Goal: Task Accomplishment & Management: Manage account settings

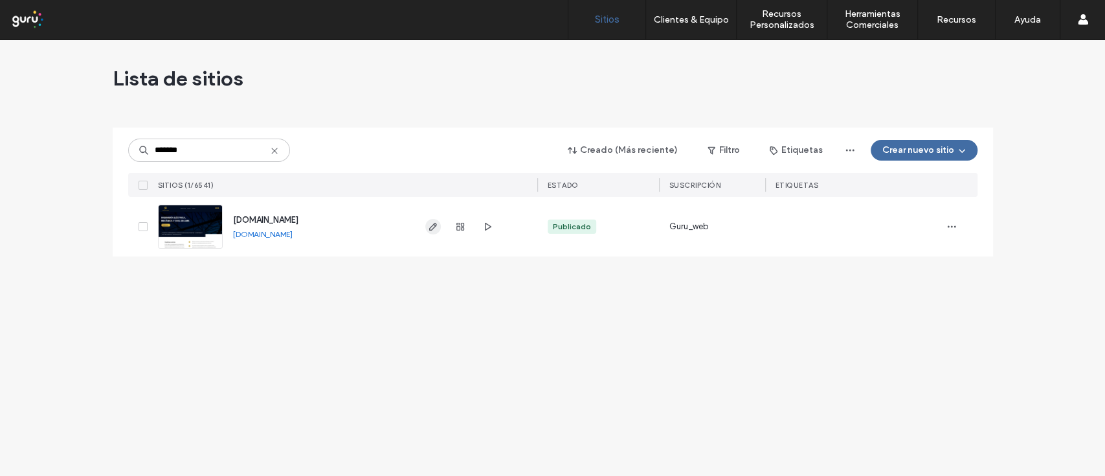
type input "*******"
click at [435, 228] on icon "button" at bounding box center [433, 226] width 10 height 10
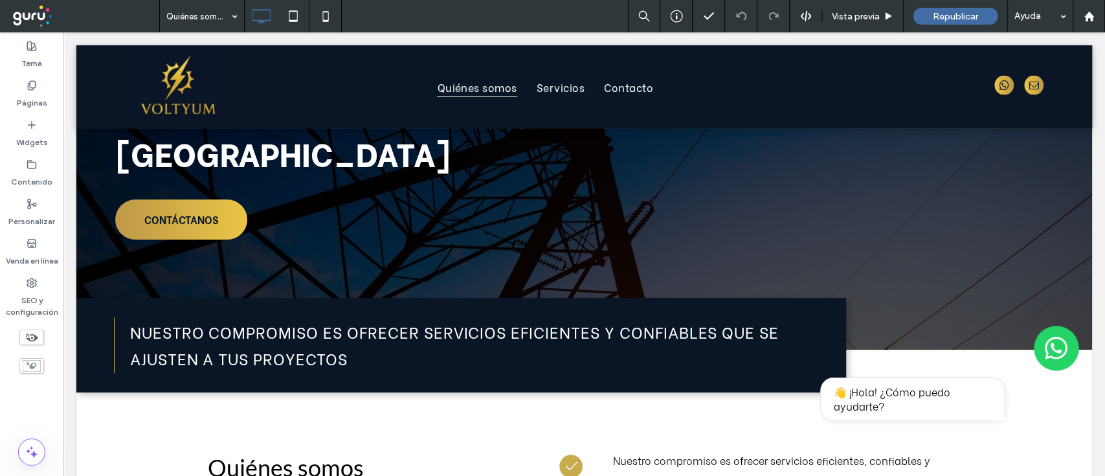
scroll to position [153, 0]
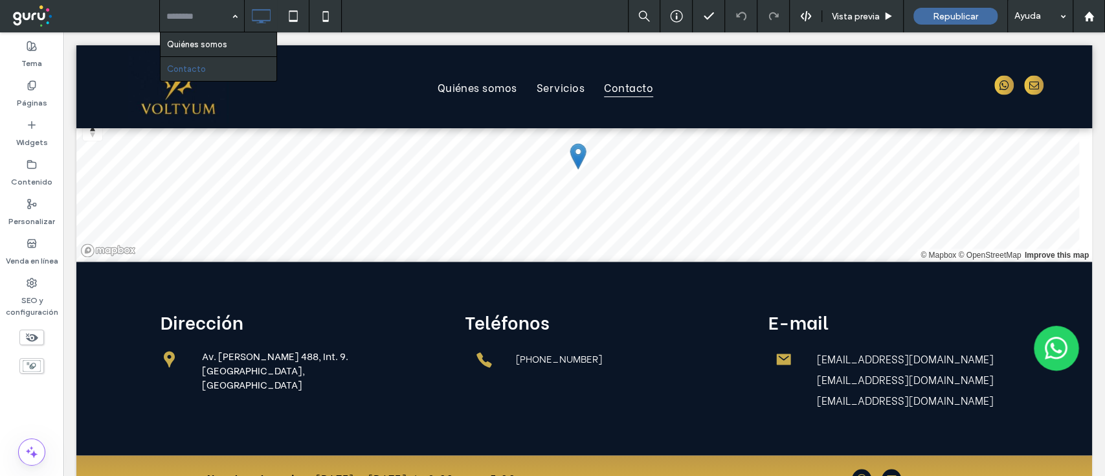
scroll to position [1394, 0]
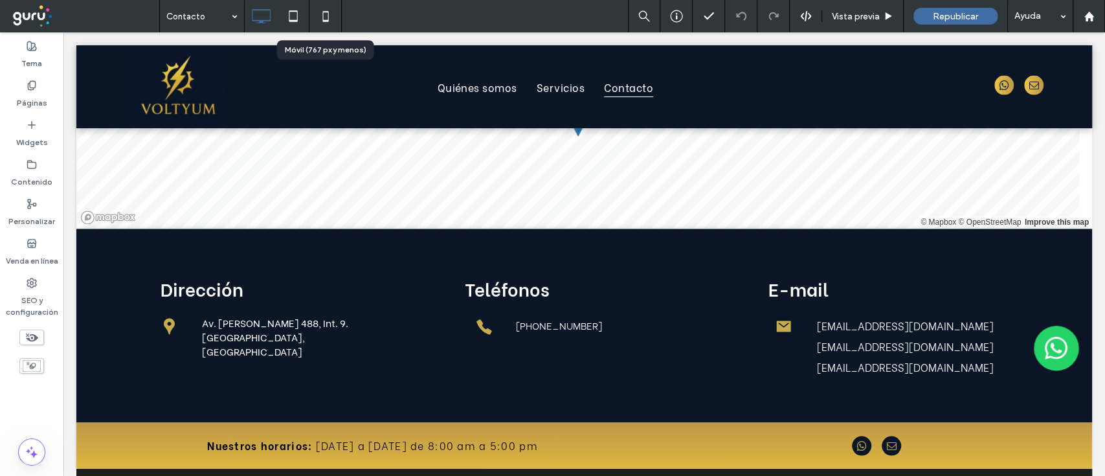
click at [324, 10] on icon at bounding box center [326, 16] width 26 height 26
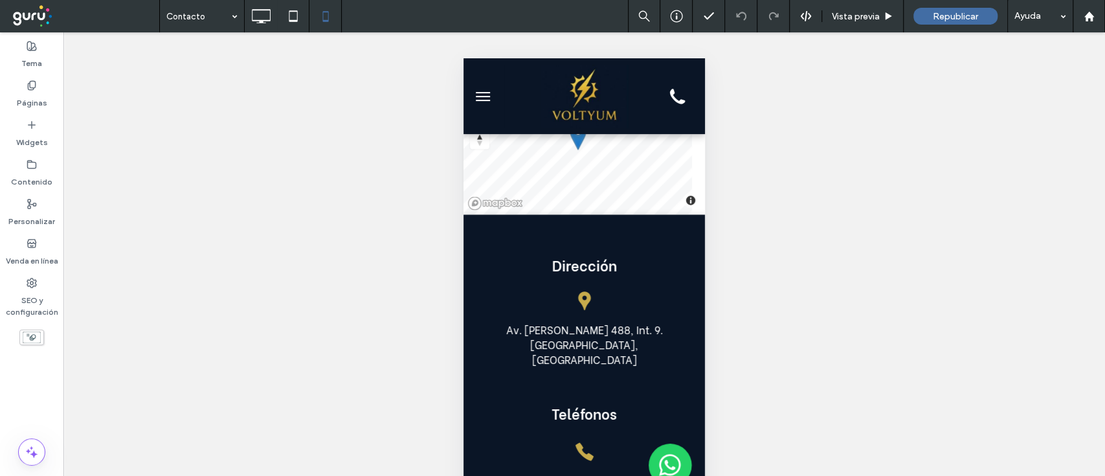
scroll to position [1877, 0]
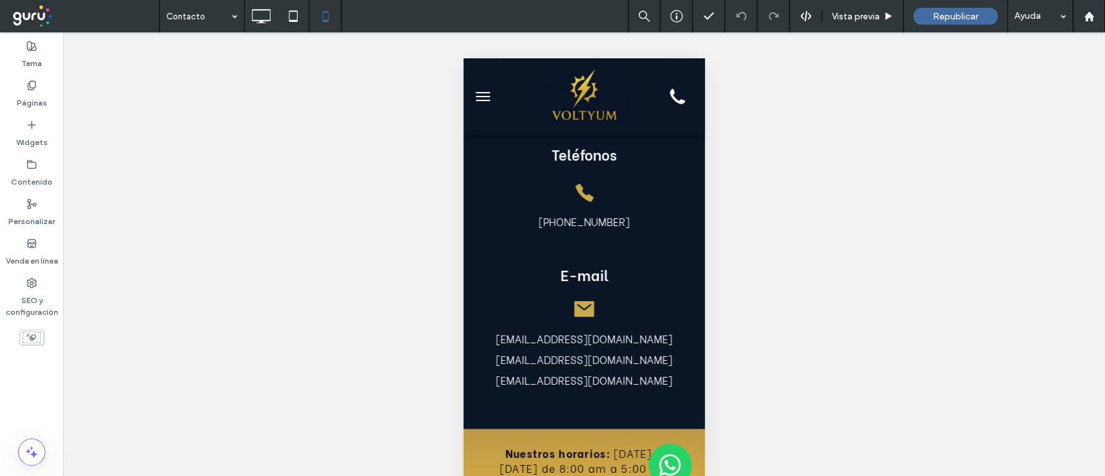
drag, startPoint x: 1090, startPoint y: 301, endPoint x: 1104, endPoint y: 348, distance: 49.2
click at [1104, 348] on div "Hacer visible? Sí Hacer visible? Sí Hacer visible? Sí Hacer visible? Sí Hacer v…" at bounding box center [584, 270] width 1042 height 476
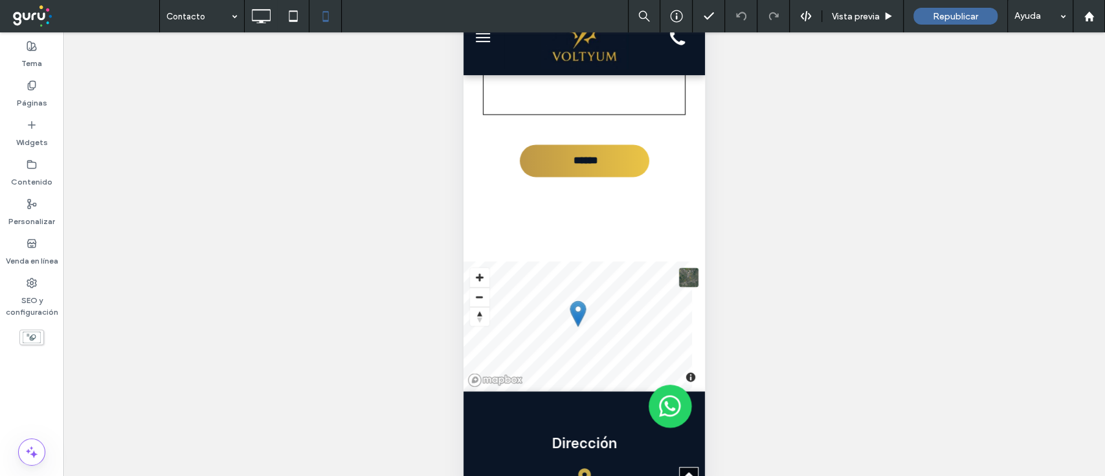
scroll to position [0, 0]
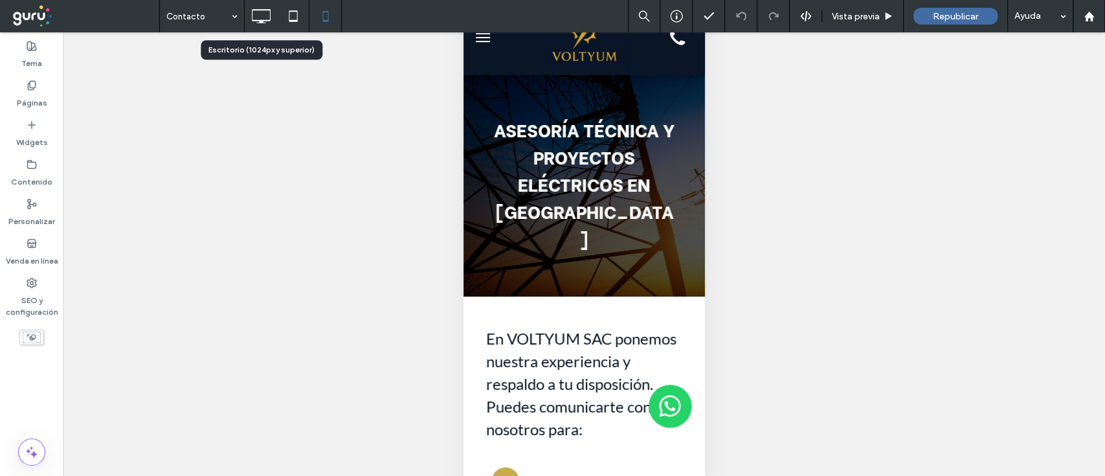
click at [271, 16] on icon at bounding box center [261, 16] width 26 height 26
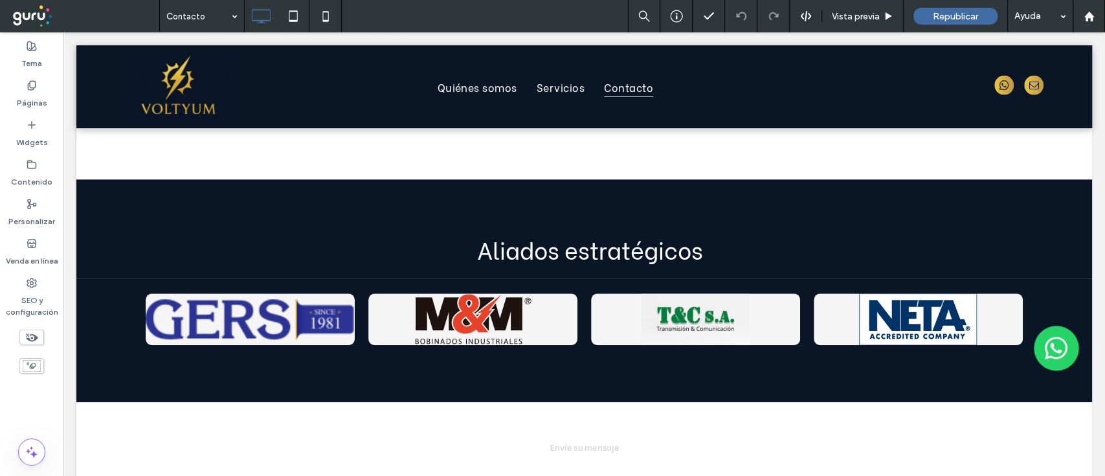
scroll to position [658, 0]
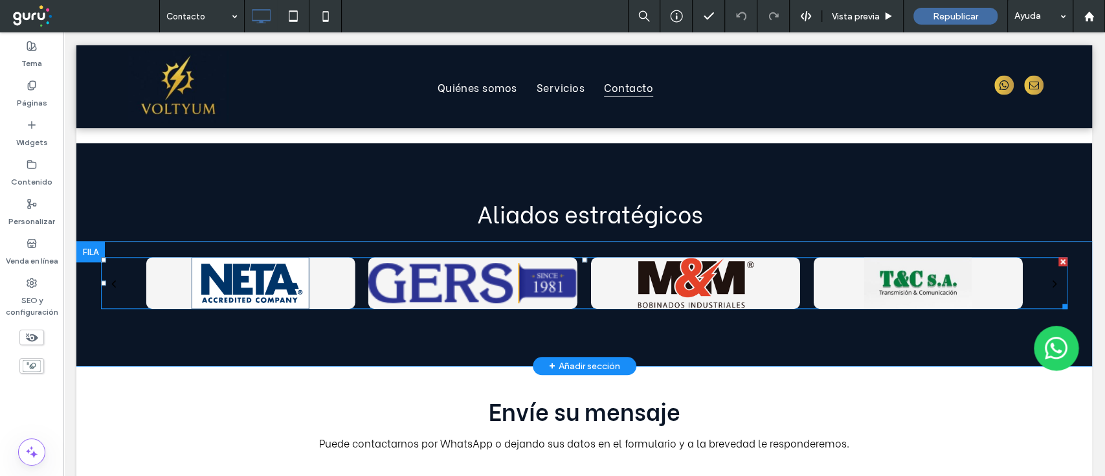
click at [876, 257] on div at bounding box center [918, 283] width 209 height 52
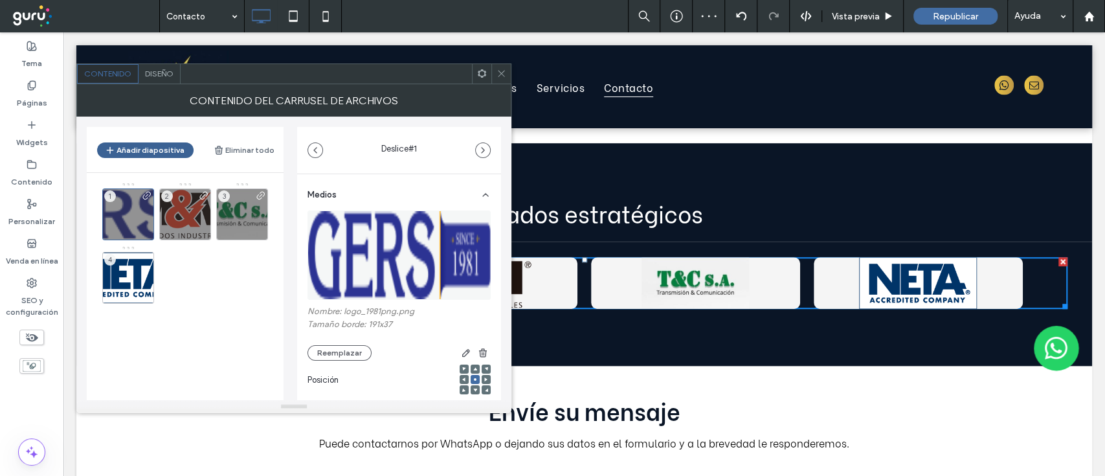
click at [168, 153] on button "Añadir diapositiva" at bounding box center [145, 150] width 96 height 16
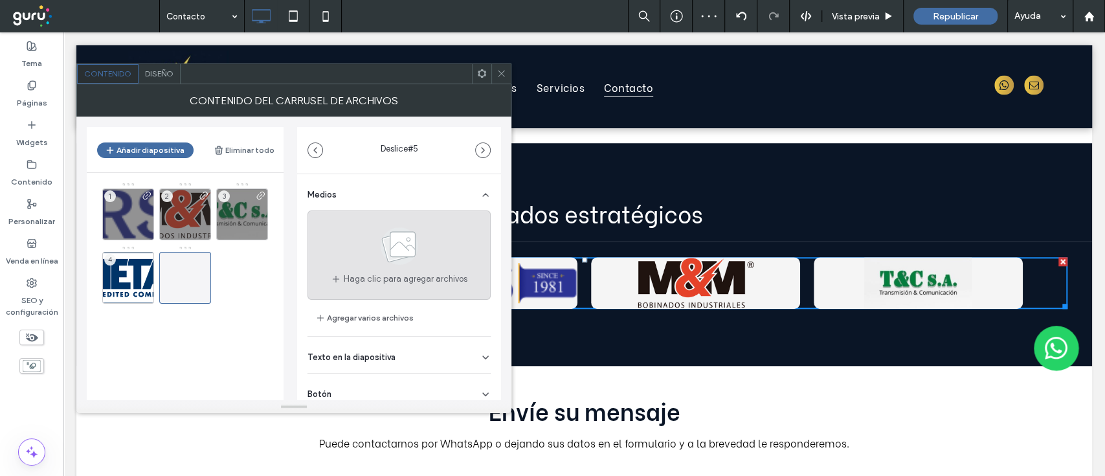
click at [399, 259] on use at bounding box center [400, 246] width 38 height 38
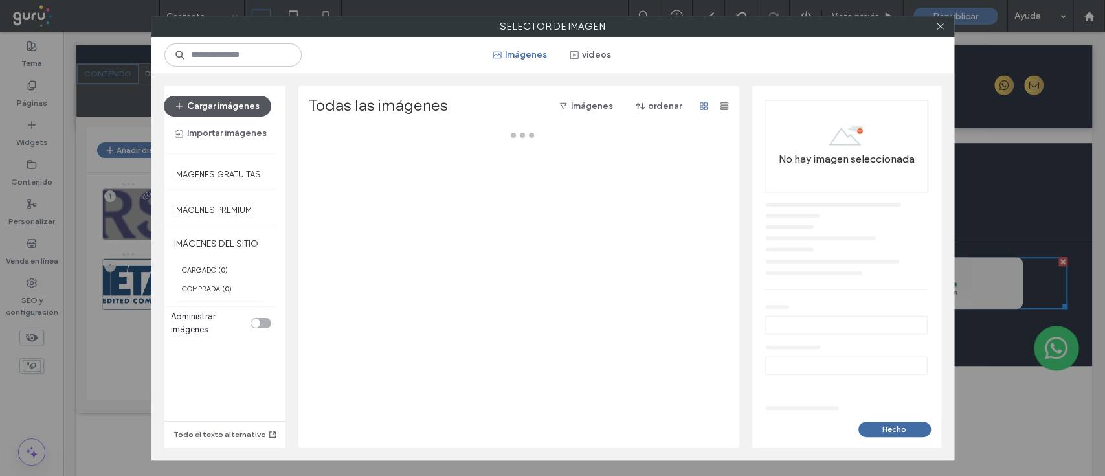
click at [216, 111] on button "Cargar imágenes" at bounding box center [217, 106] width 107 height 21
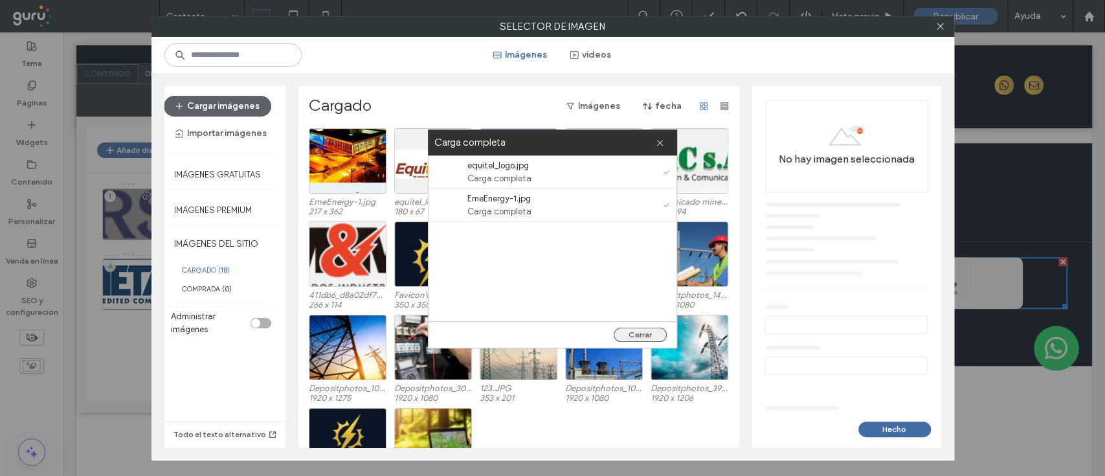
click at [654, 336] on button "Cerrar" at bounding box center [640, 335] width 53 height 14
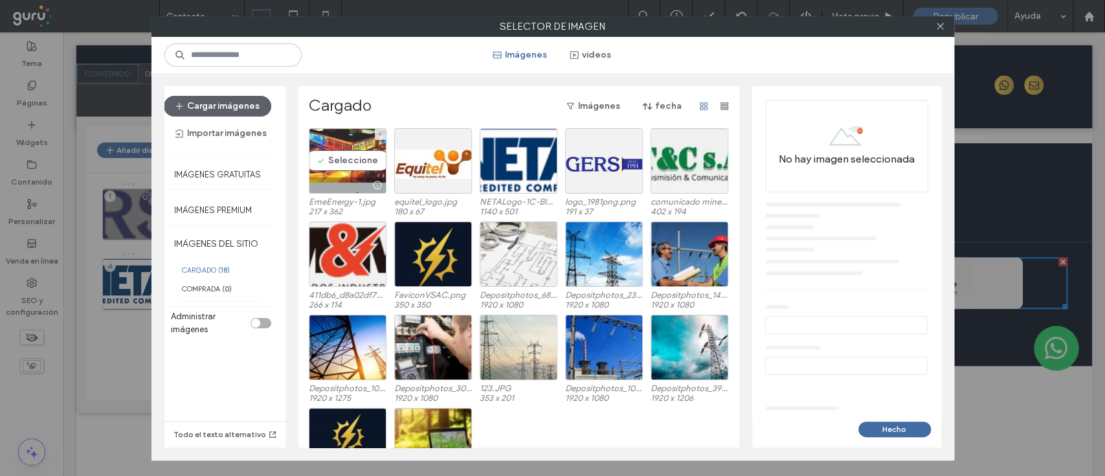
click at [363, 166] on div "Seleccione" at bounding box center [348, 160] width 78 height 65
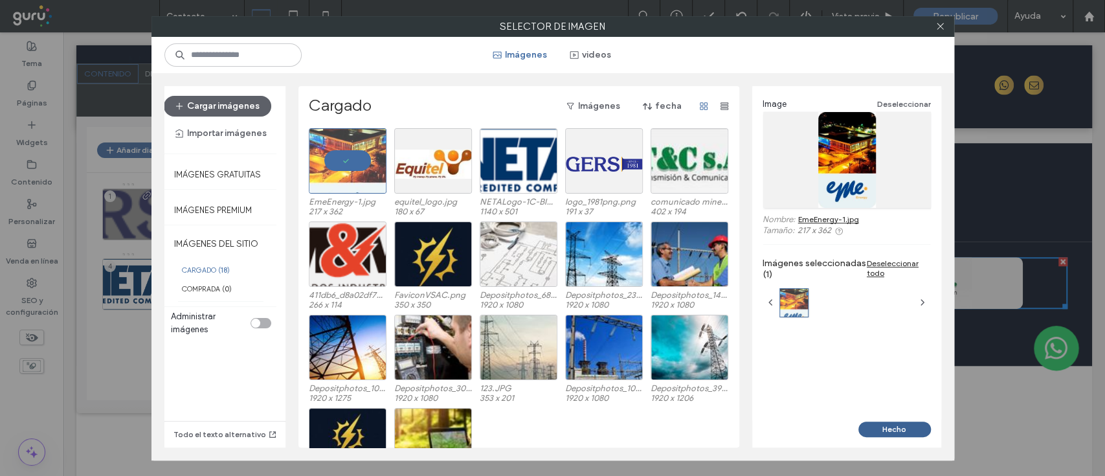
click at [901, 428] on button "Hecho" at bounding box center [894, 429] width 73 height 16
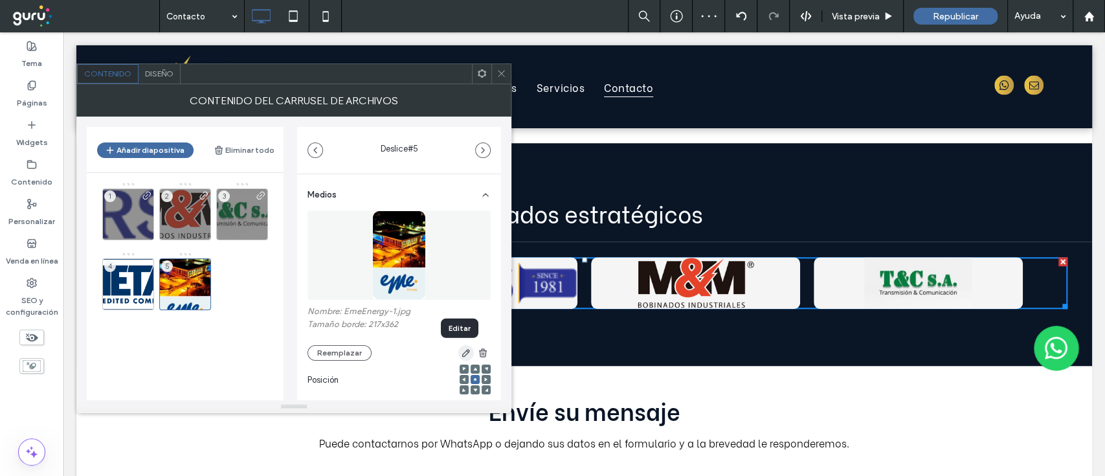
click at [463, 351] on icon "button" at bounding box center [466, 353] width 10 height 10
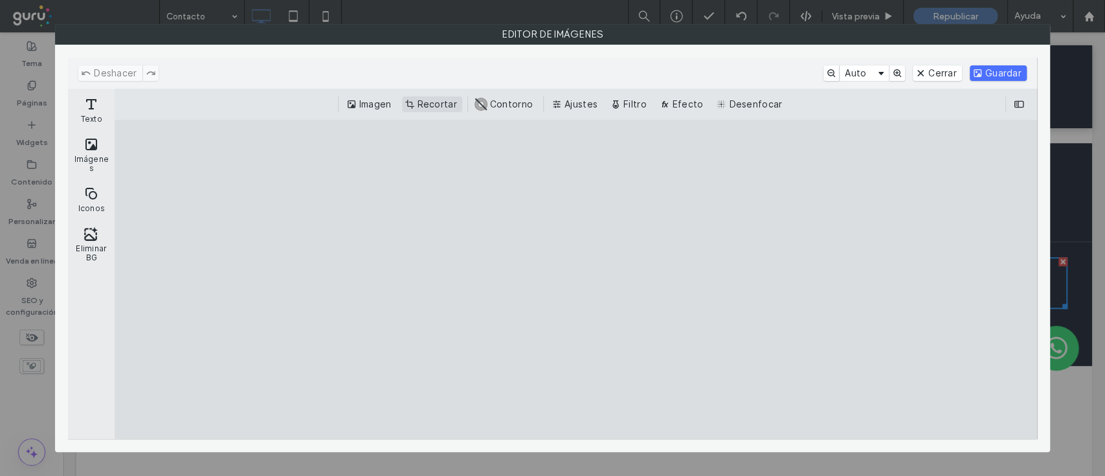
click at [432, 107] on button "Recortar" at bounding box center [432, 104] width 60 height 16
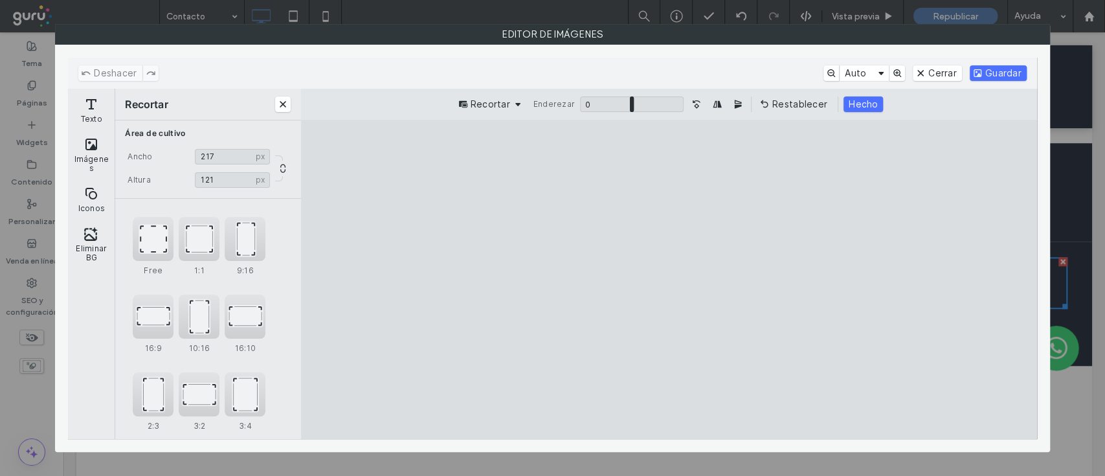
drag, startPoint x: 744, startPoint y: 158, endPoint x: 792, endPoint y: 328, distance: 177.0
click at [669, 280] on cesdk-canvas "Lienzo del editor" at bounding box center [669, 280] width 0 height 0
type input "***"
drag, startPoint x: 895, startPoint y: 426, endPoint x: 902, endPoint y: 394, distance: 32.5
click at [669, 280] on cesdk-canvas "Lienzo del editor" at bounding box center [669, 280] width 0 height 0
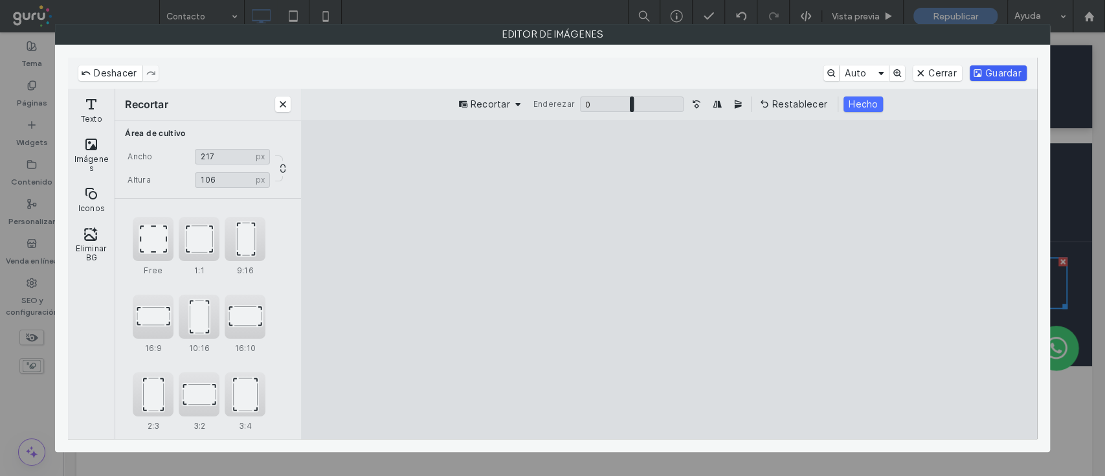
click at [1000, 74] on button "Guardar" at bounding box center [998, 73] width 57 height 16
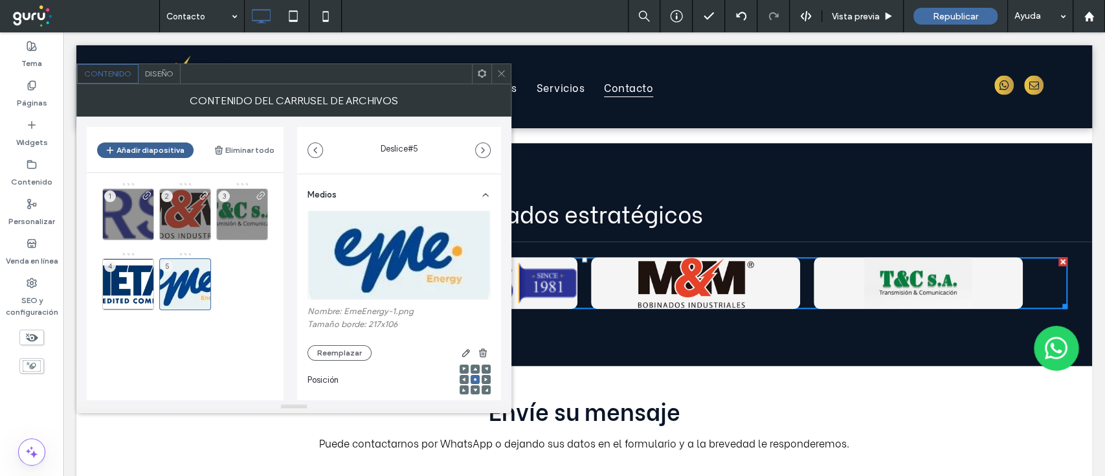
click at [172, 147] on button "Añadir diapositiva" at bounding box center [145, 150] width 96 height 16
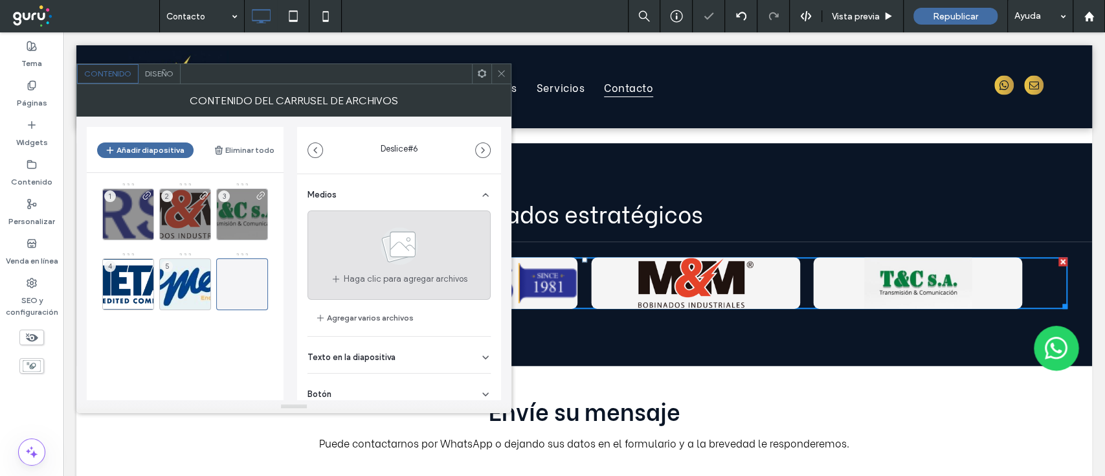
click at [370, 270] on span at bounding box center [399, 249] width 65 height 48
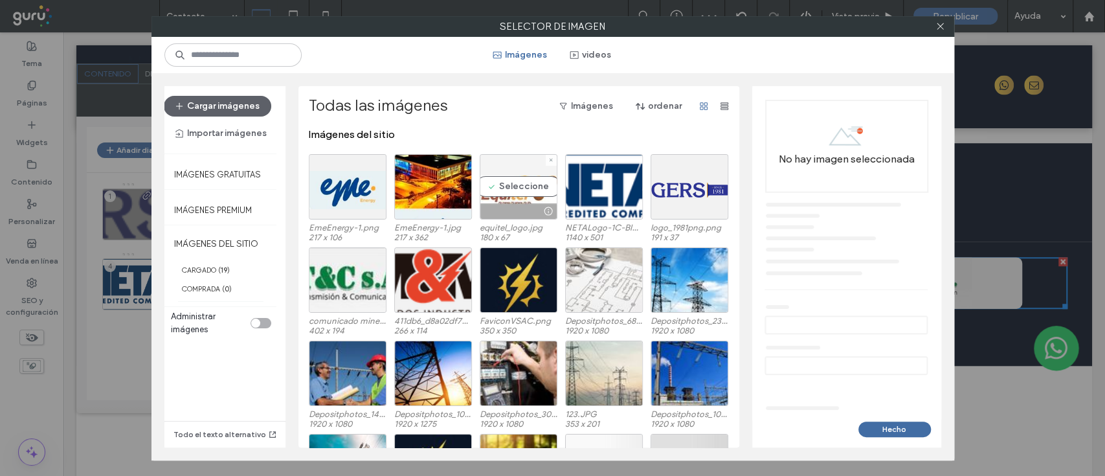
click at [520, 192] on div "Seleccione" at bounding box center [519, 186] width 78 height 65
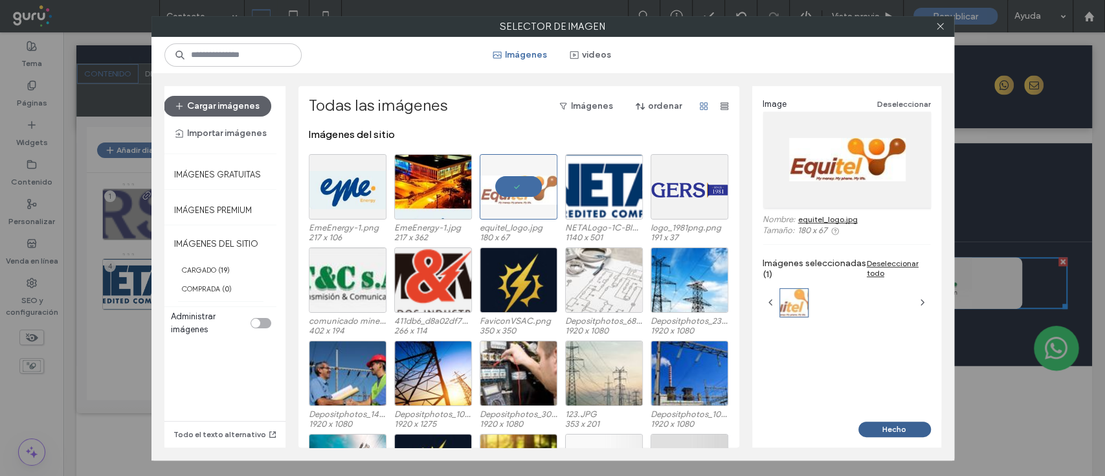
click at [898, 431] on button "Hecho" at bounding box center [894, 429] width 73 height 16
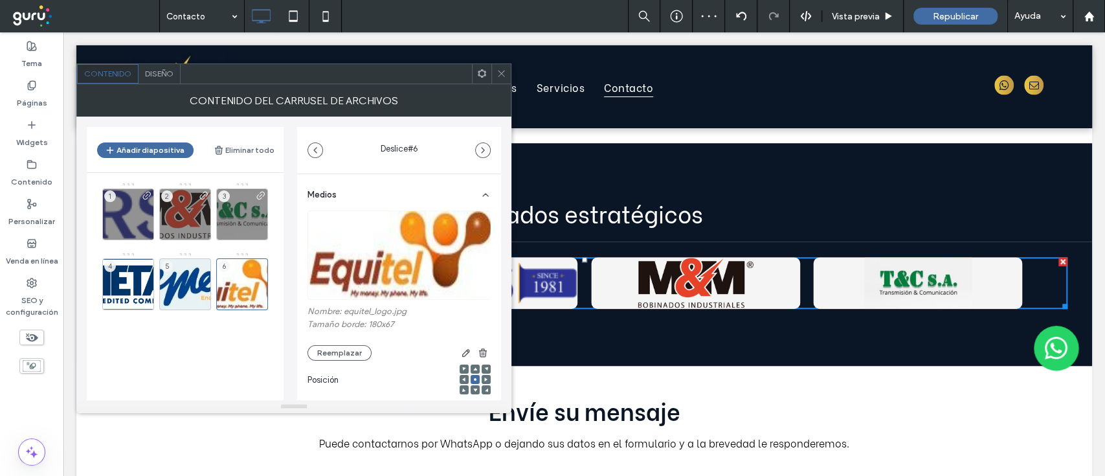
click at [504, 70] on icon at bounding box center [502, 74] width 10 height 10
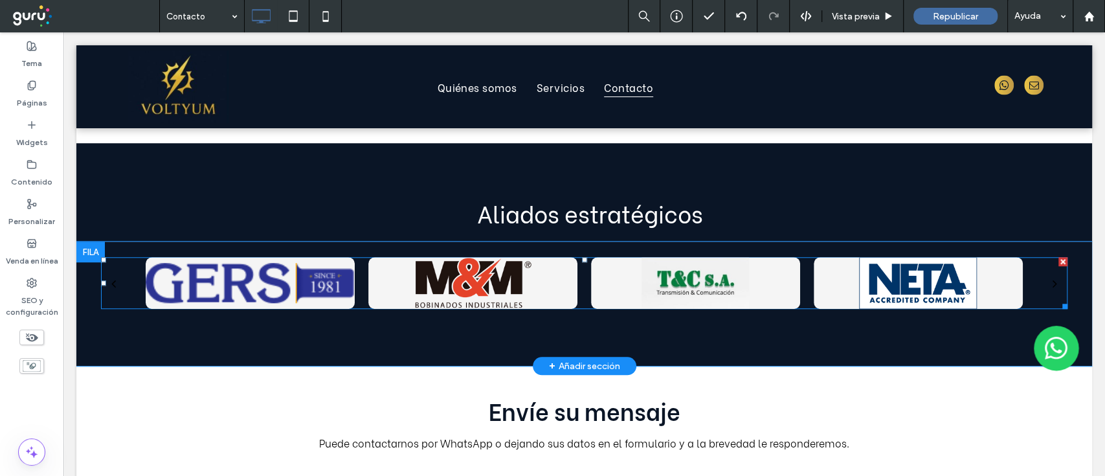
click at [1025, 257] on div "Botón Botón Botón Botón" at bounding box center [584, 283] width 966 height 52
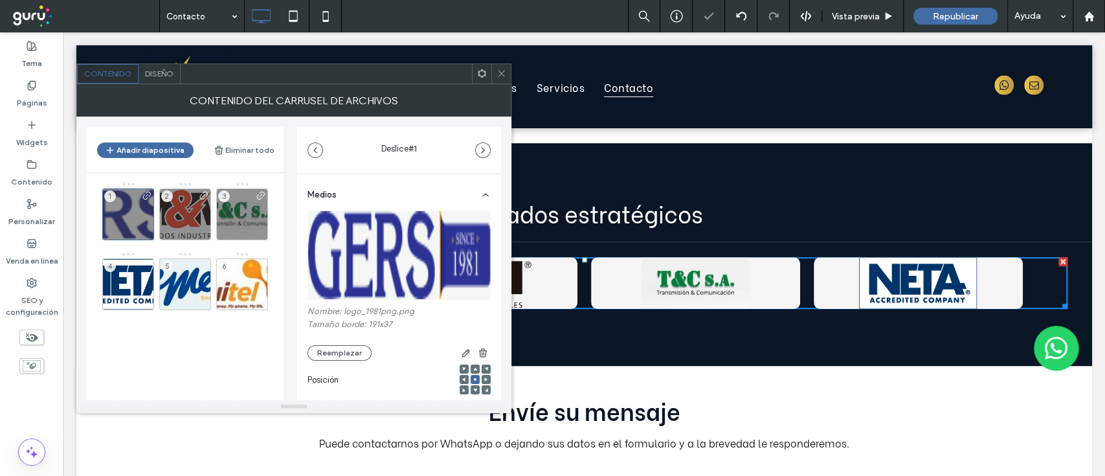
click at [505, 69] on icon at bounding box center [502, 74] width 10 height 10
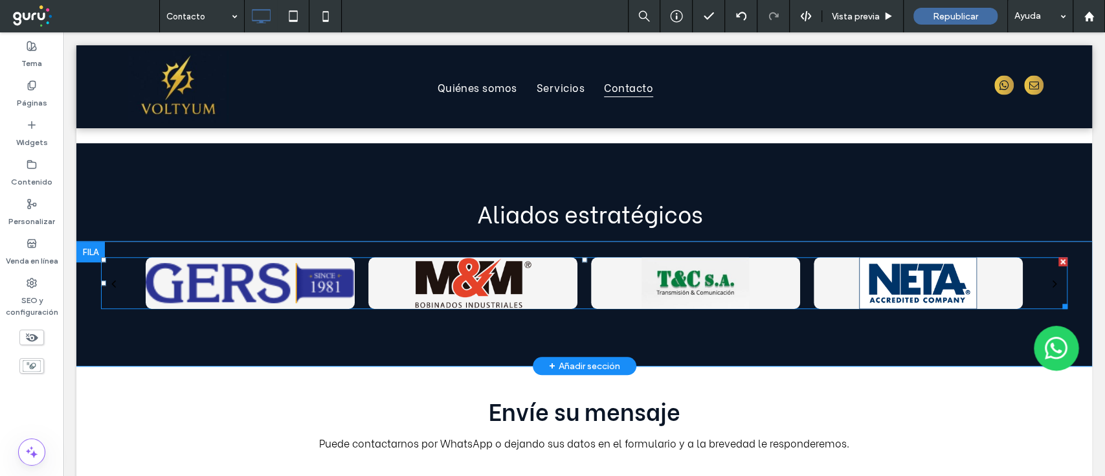
click at [912, 270] on div at bounding box center [918, 279] width 209 height 19
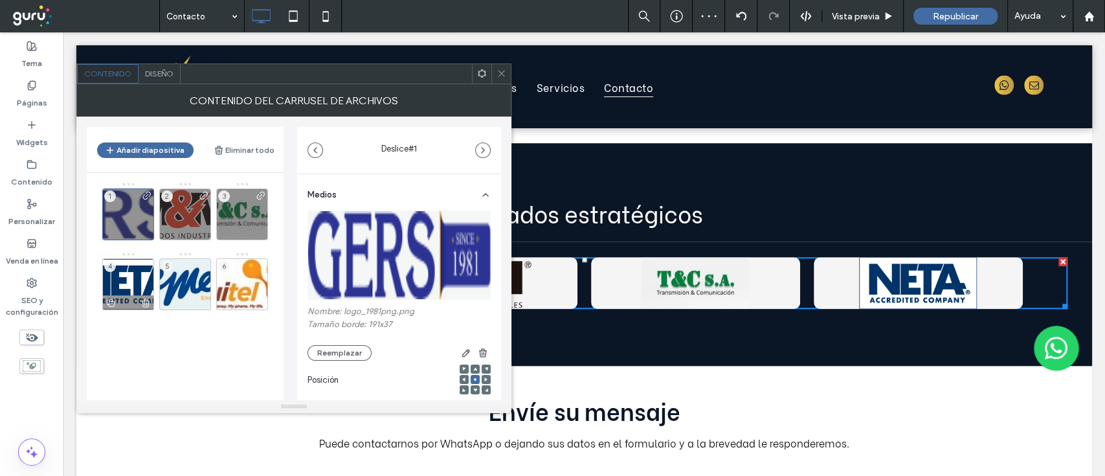
click at [146, 303] on icon at bounding box center [145, 303] width 10 height 12
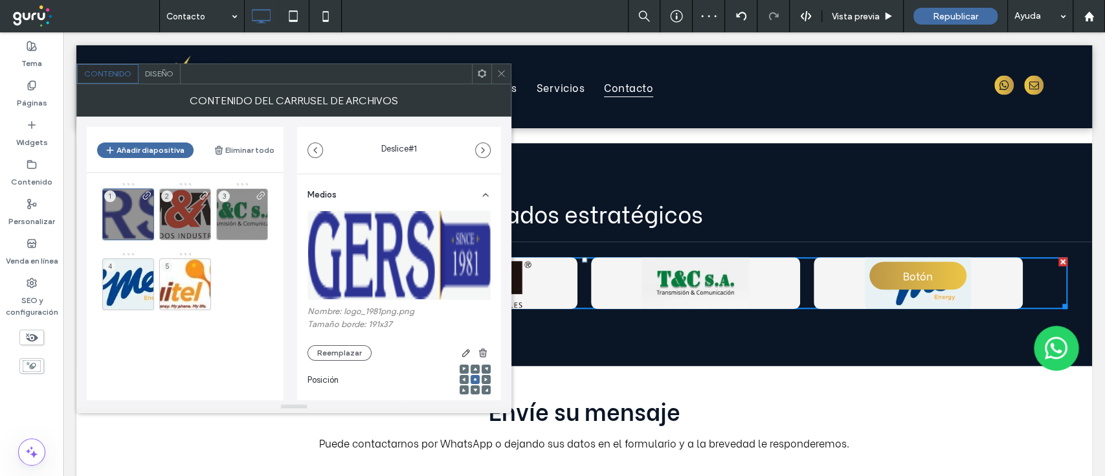
click at [501, 72] on icon at bounding box center [502, 74] width 10 height 10
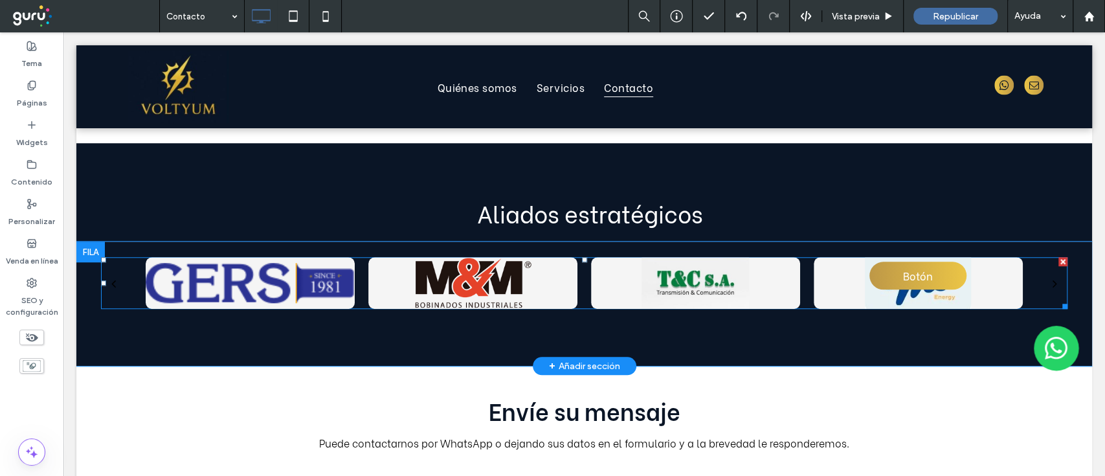
click at [837, 257] on div at bounding box center [918, 283] width 209 height 52
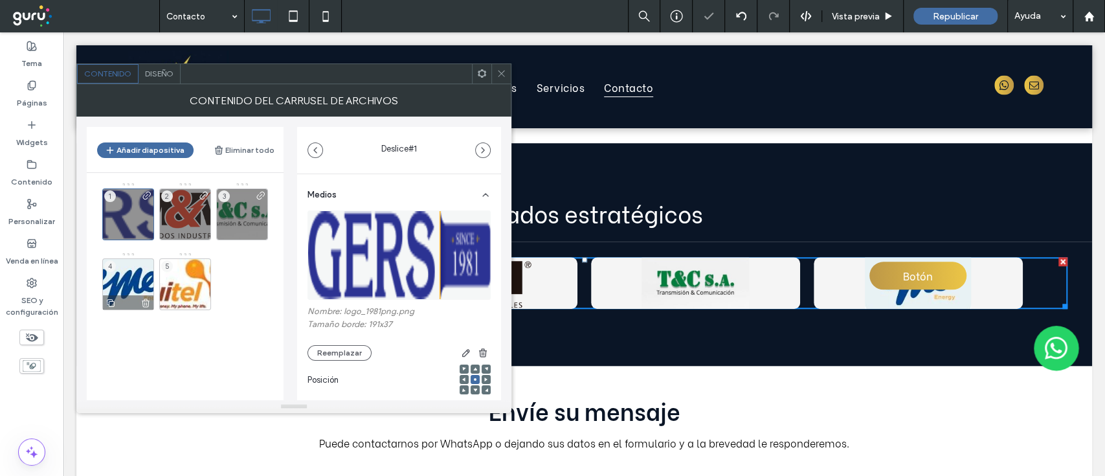
click at [124, 278] on div "4" at bounding box center [128, 284] width 52 height 52
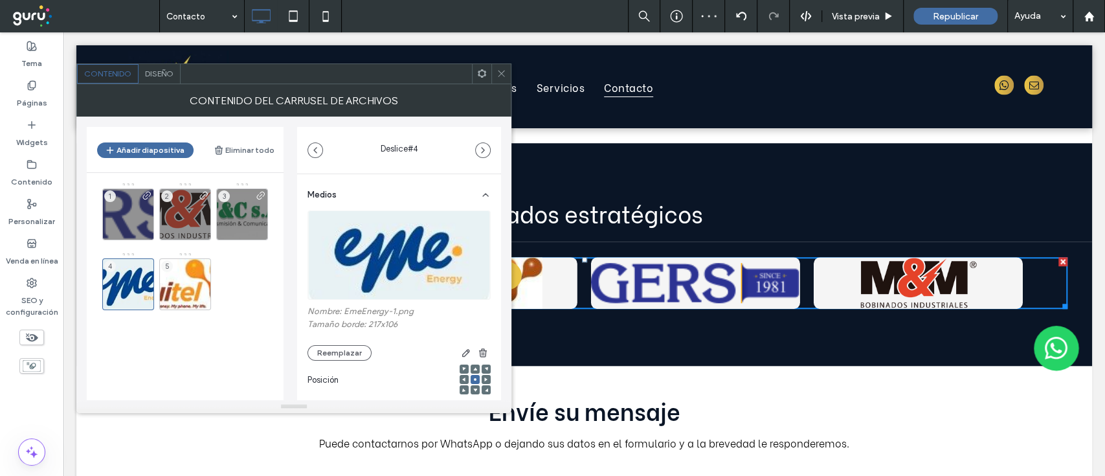
click at [492, 209] on div "Medios Nombre: EmeEnergy-1.png Tamaño borde: 217x106 Reemplazar Posición Etique…" at bounding box center [399, 407] width 204 height 467
drag, startPoint x: 493, startPoint y: 213, endPoint x: 498, endPoint y: 282, distance: 69.4
click at [498, 282] on div "Medios Nombre: EmeEnergy-1.png Tamaño borde: 217x106 Reemplazar Posición Etique…" at bounding box center [399, 310] width 204 height 273
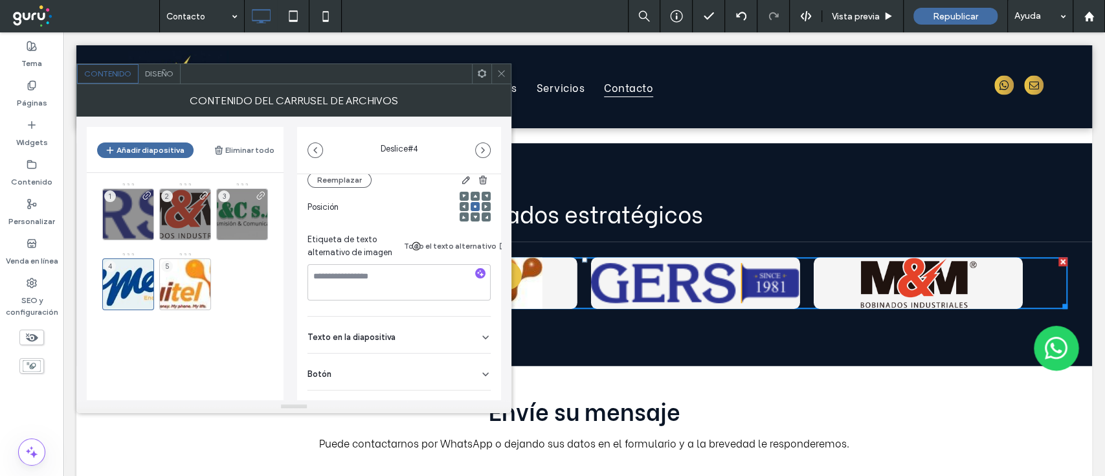
scroll to position [207, 0]
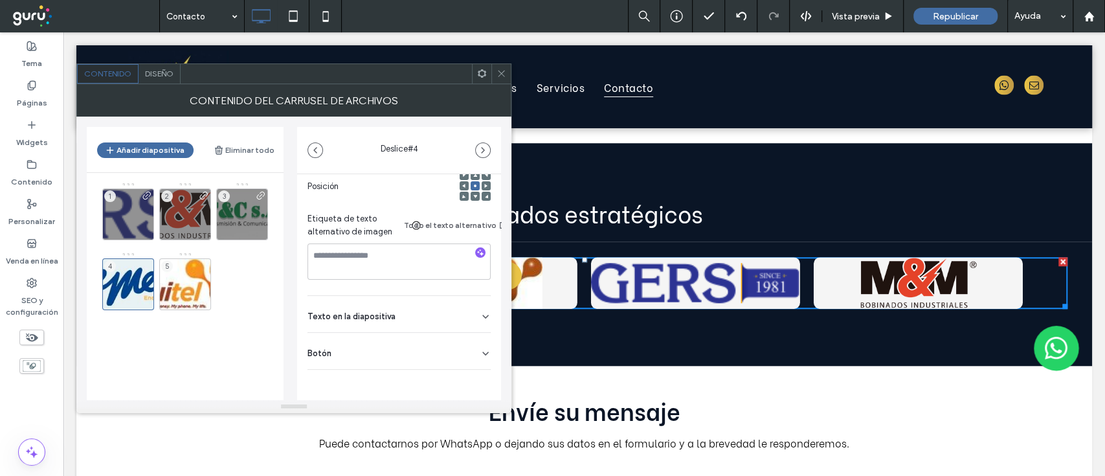
click at [466, 344] on div "Botón" at bounding box center [398, 351] width 183 height 36
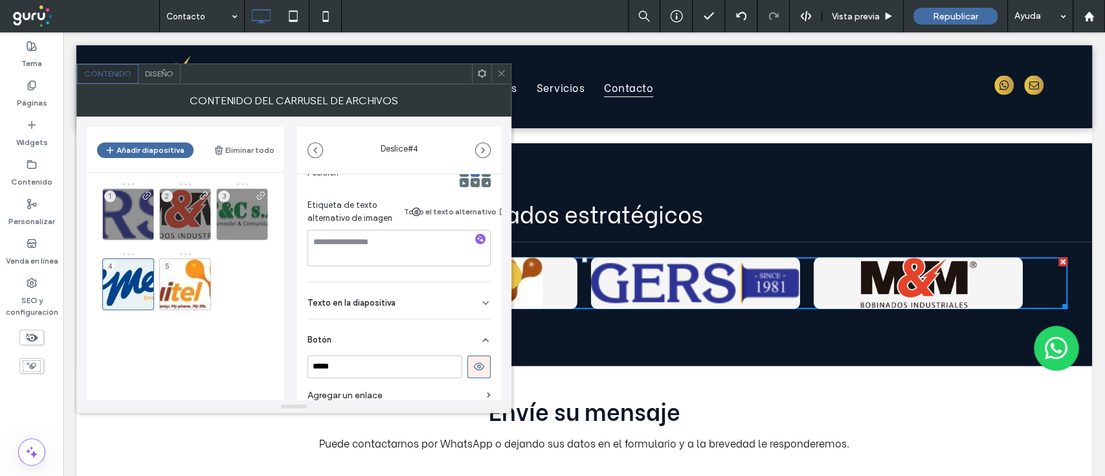
click at [476, 365] on icon at bounding box center [479, 367] width 12 height 12
click at [176, 278] on div "5" at bounding box center [185, 284] width 52 height 52
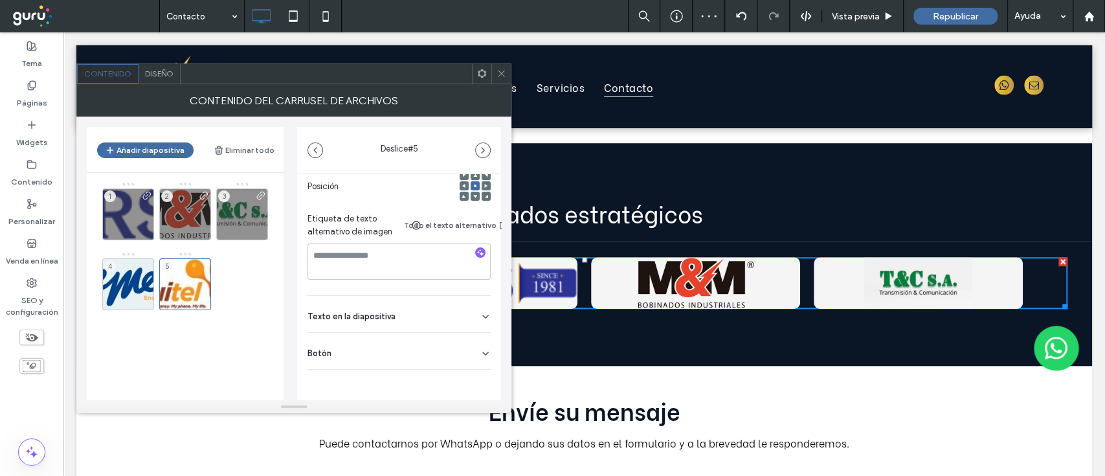
click at [477, 333] on div "Botón" at bounding box center [398, 351] width 183 height 36
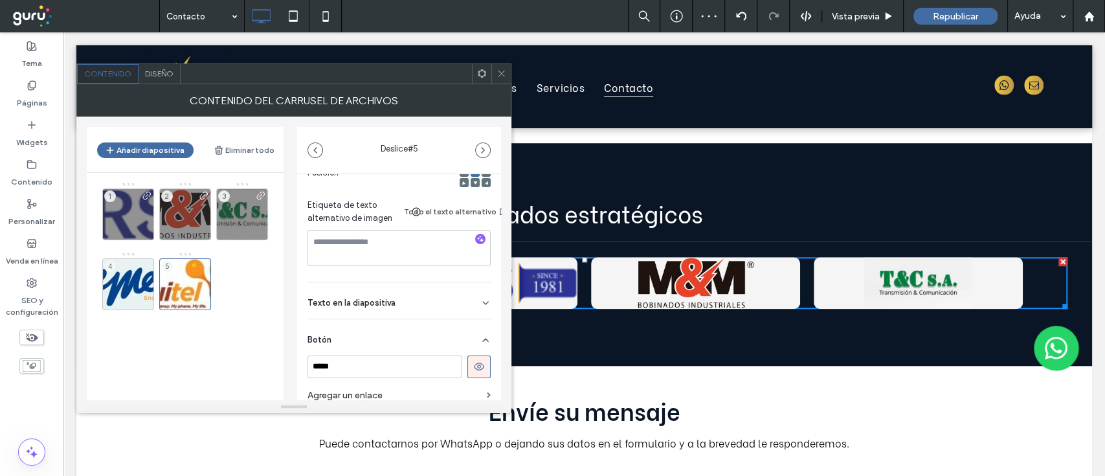
click at [480, 361] on button at bounding box center [478, 366] width 23 height 23
click at [250, 215] on div "3" at bounding box center [242, 214] width 52 height 52
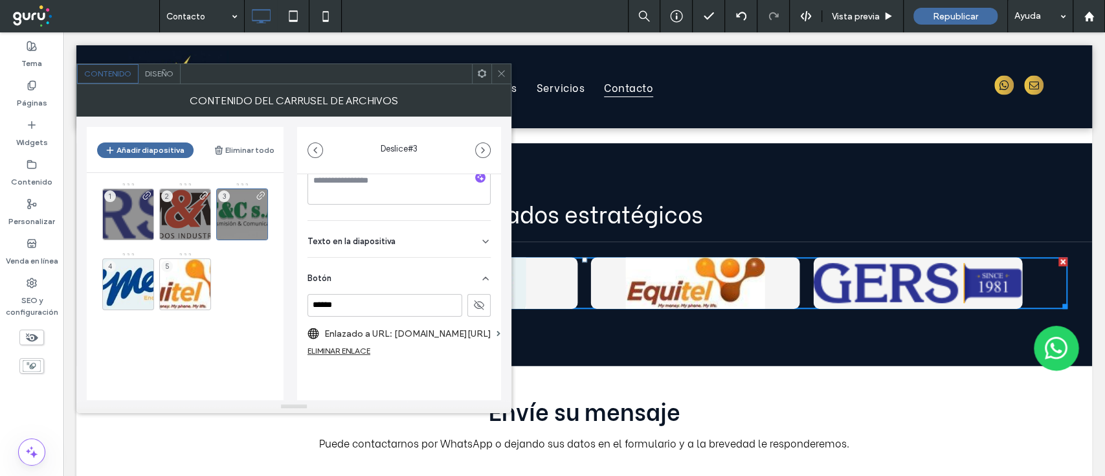
scroll to position [285, 0]
click at [120, 287] on div "4" at bounding box center [128, 284] width 52 height 52
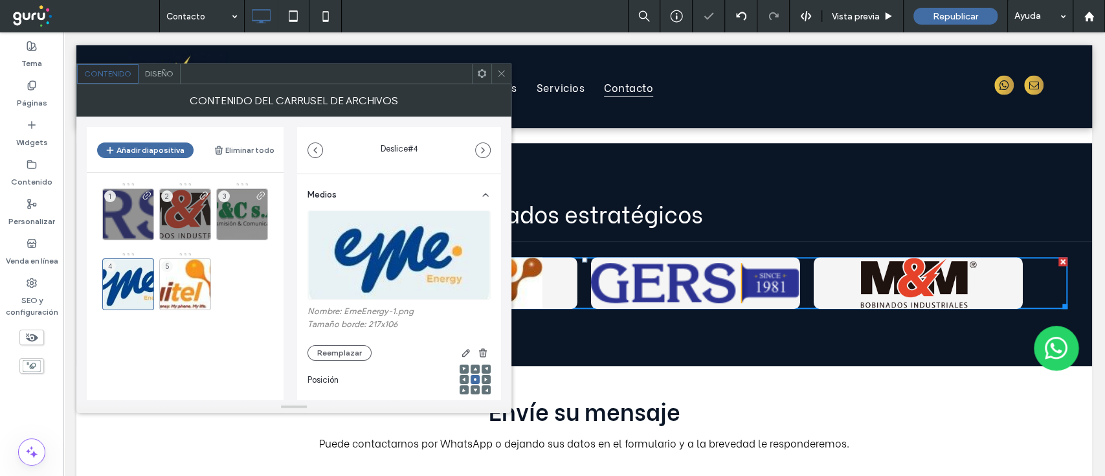
scroll to position [207, 0]
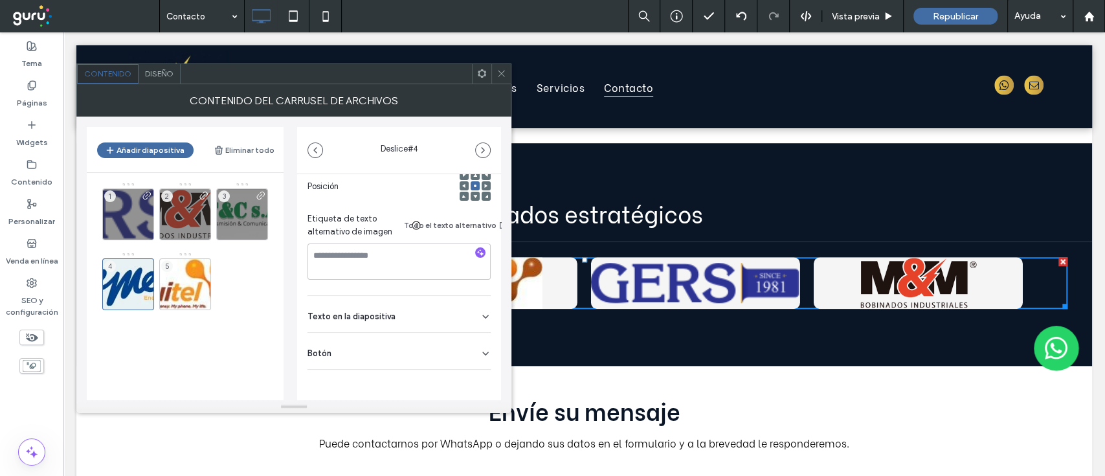
click at [397, 386] on div "Medios Nombre: EmeEnergy-1.png Tamaño borde: 217x106 Reemplazar Posición Etique…" at bounding box center [399, 214] width 204 height 467
click at [459, 337] on div "Botón" at bounding box center [398, 351] width 183 height 36
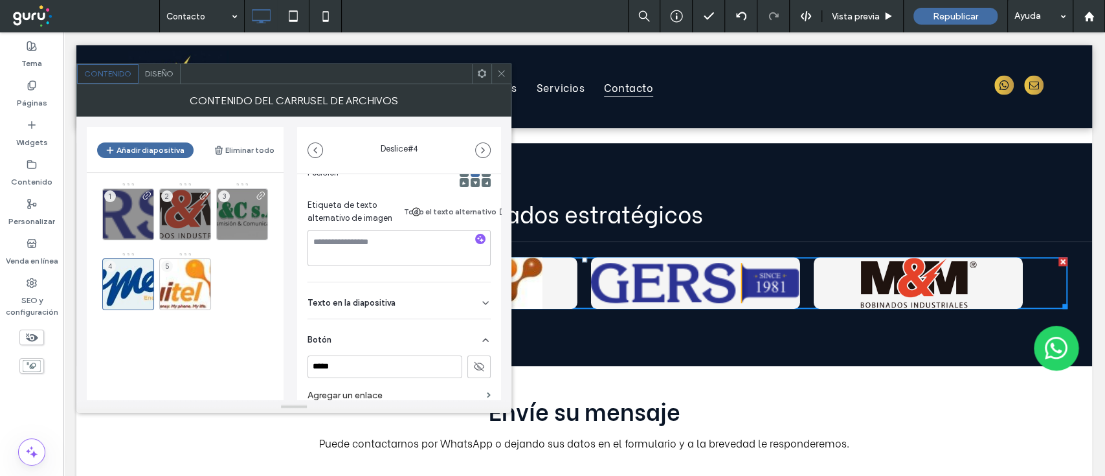
scroll to position [269, 0]
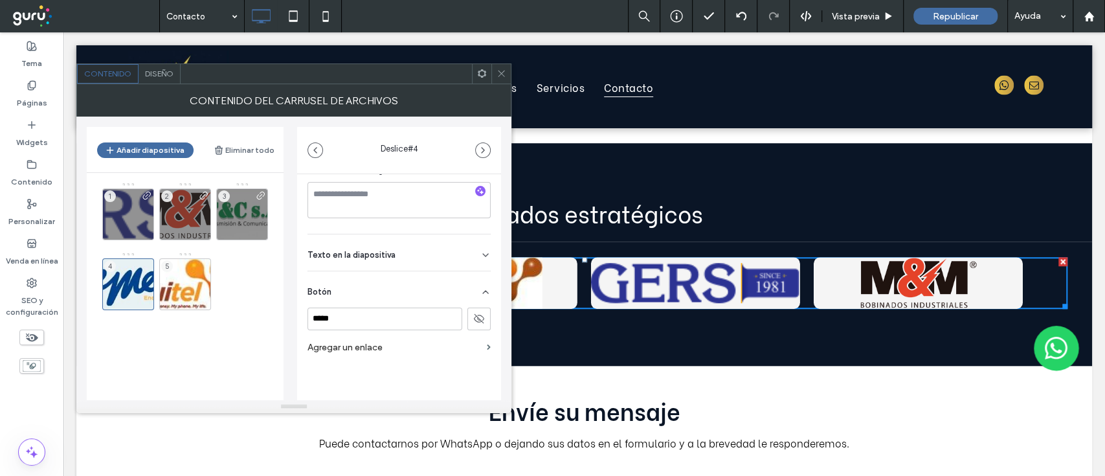
click at [366, 335] on label "Agregar un enlace" at bounding box center [394, 347] width 174 height 24
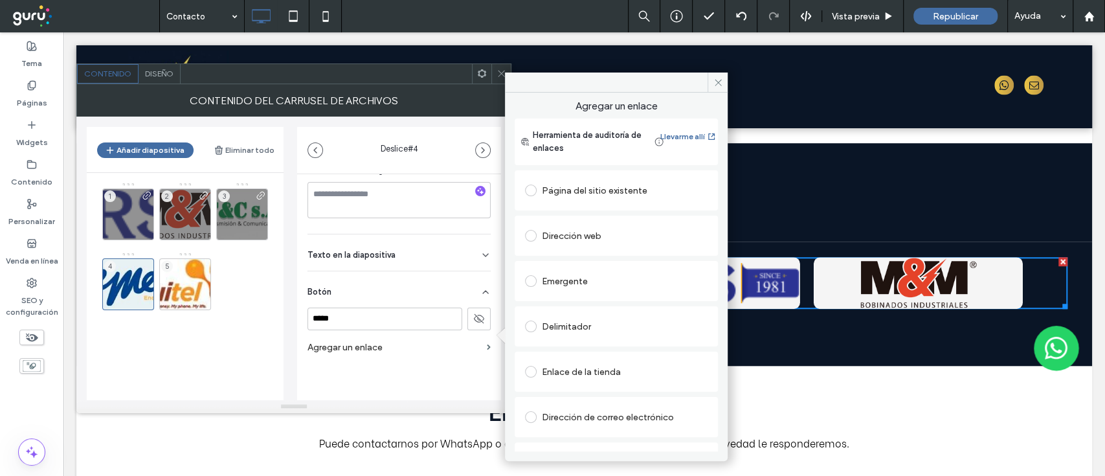
click at [528, 236] on span at bounding box center [531, 236] width 12 height 12
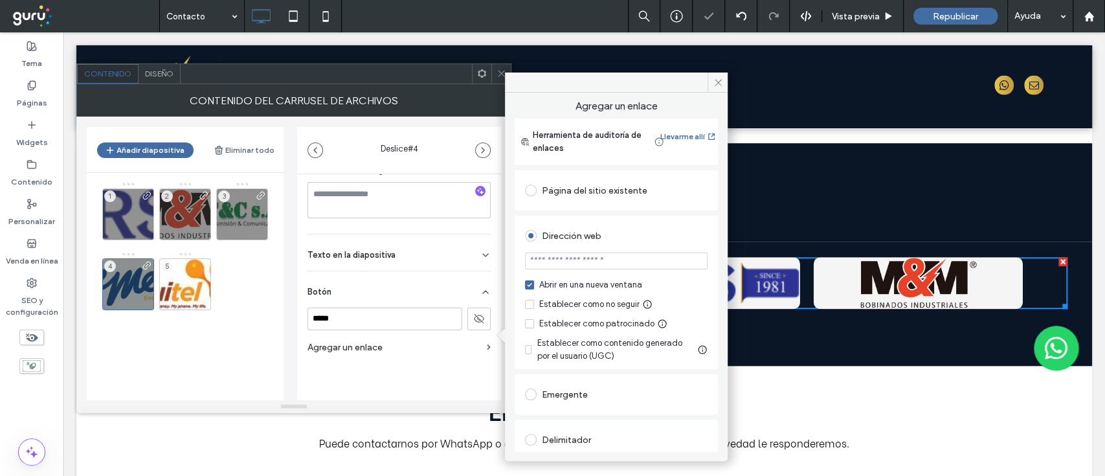
click at [614, 271] on section at bounding box center [616, 262] width 183 height 32
click at [608, 267] on input "url" at bounding box center [616, 260] width 183 height 17
paste input "**********"
type input "**********"
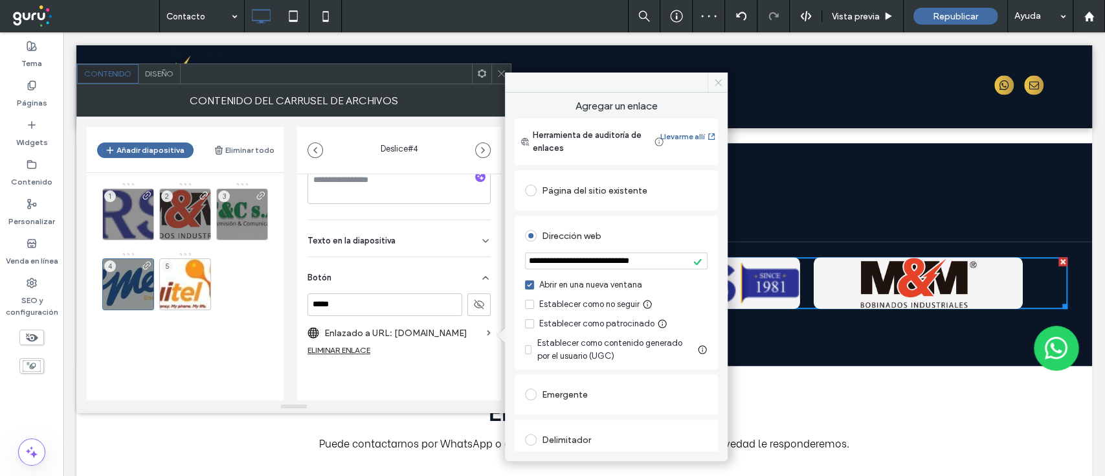
click at [717, 80] on icon at bounding box center [718, 83] width 10 height 10
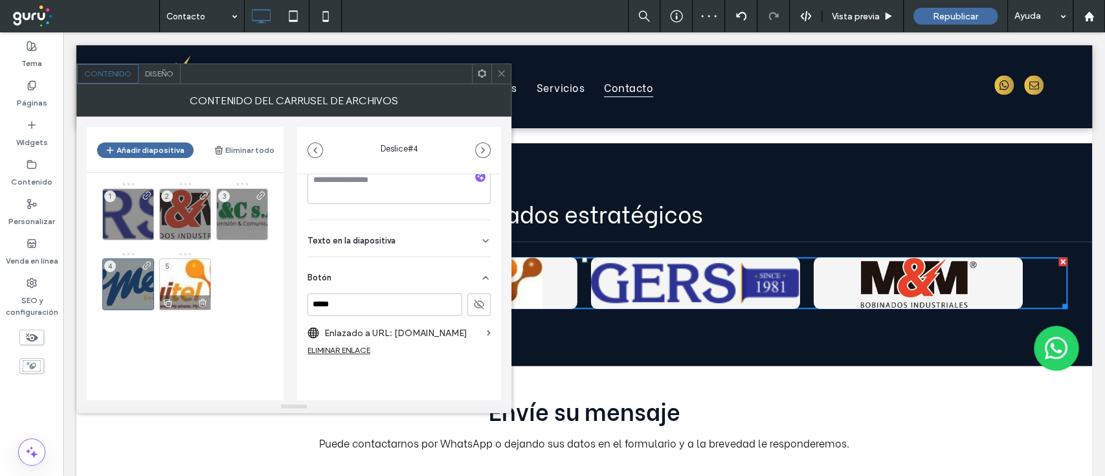
click at [177, 263] on div "5" at bounding box center [185, 284] width 52 height 52
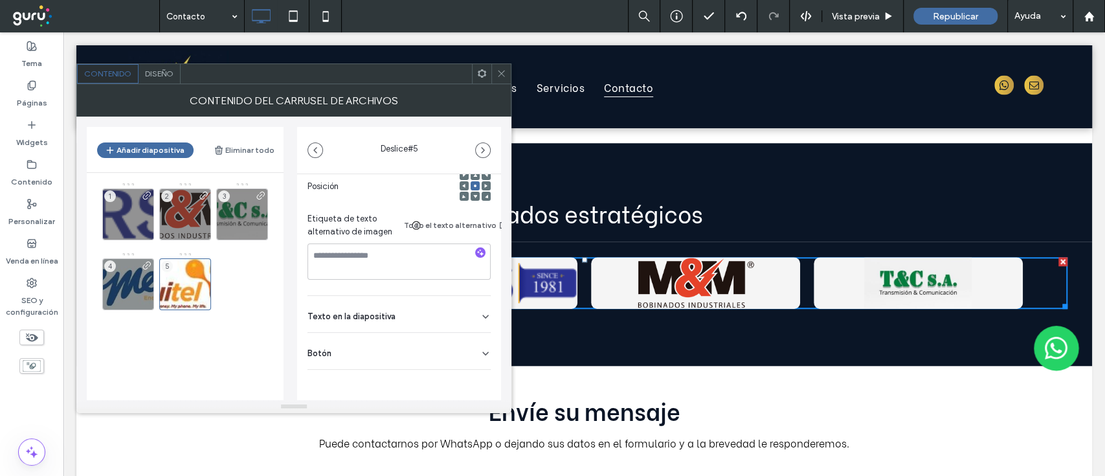
scroll to position [207, 0]
click at [458, 337] on div "Botón" at bounding box center [398, 351] width 183 height 36
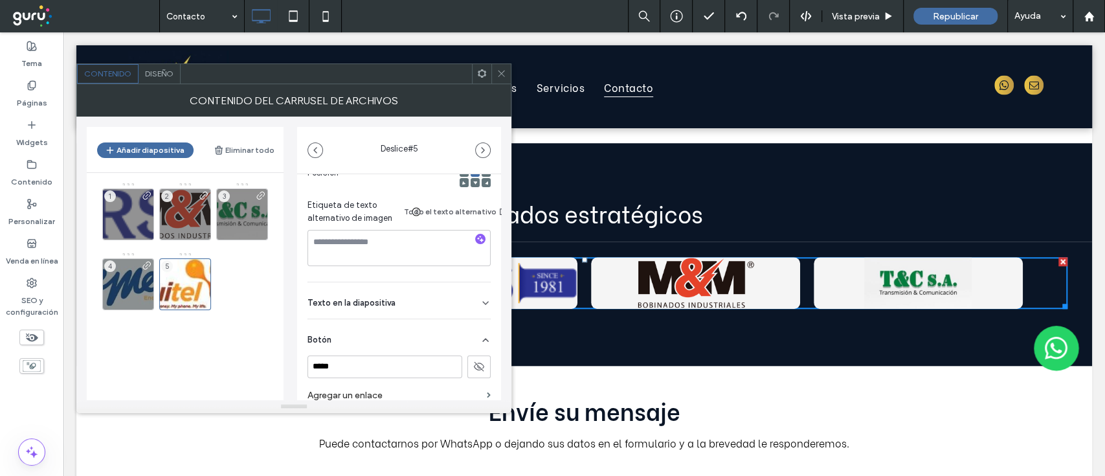
scroll to position [269, 0]
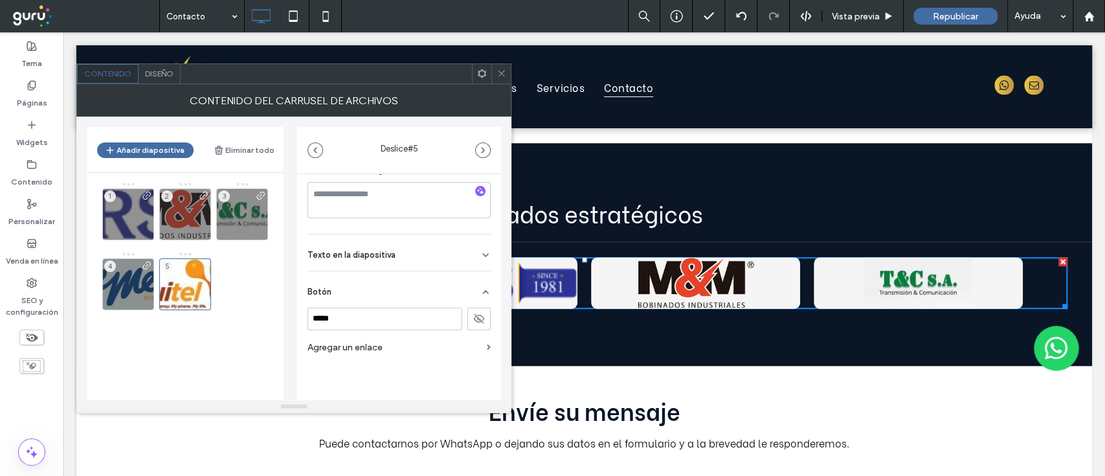
click at [475, 335] on section "Agregar un enlace" at bounding box center [398, 347] width 183 height 24
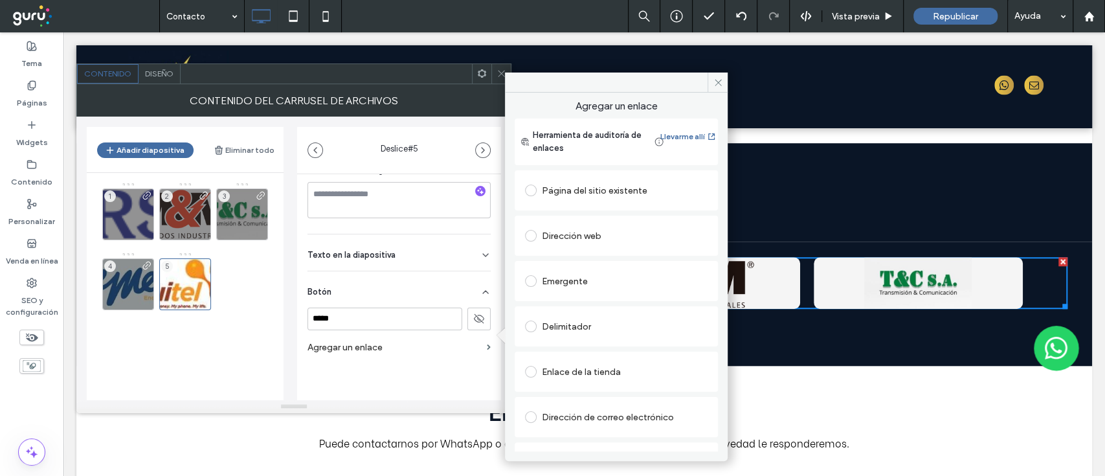
click at [531, 188] on span at bounding box center [531, 190] width 12 height 12
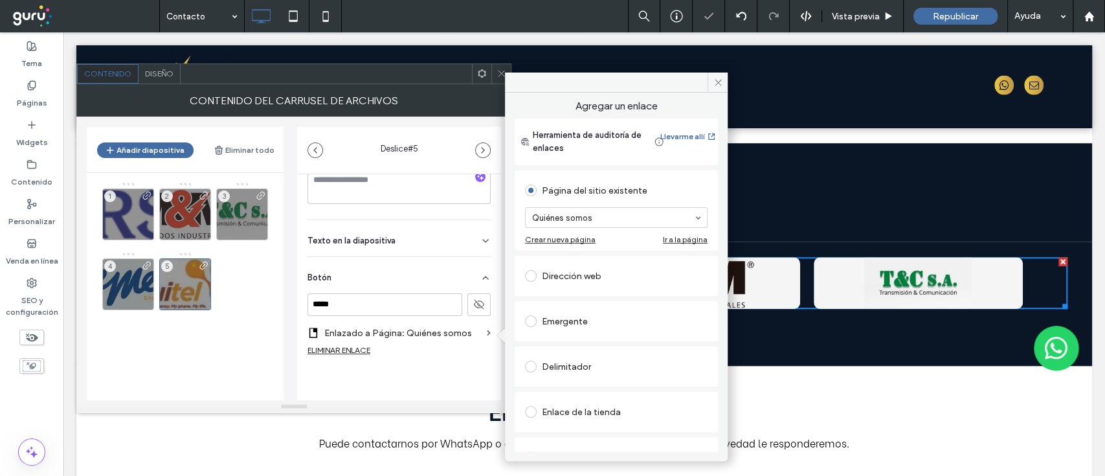
click at [533, 278] on span at bounding box center [531, 276] width 12 height 12
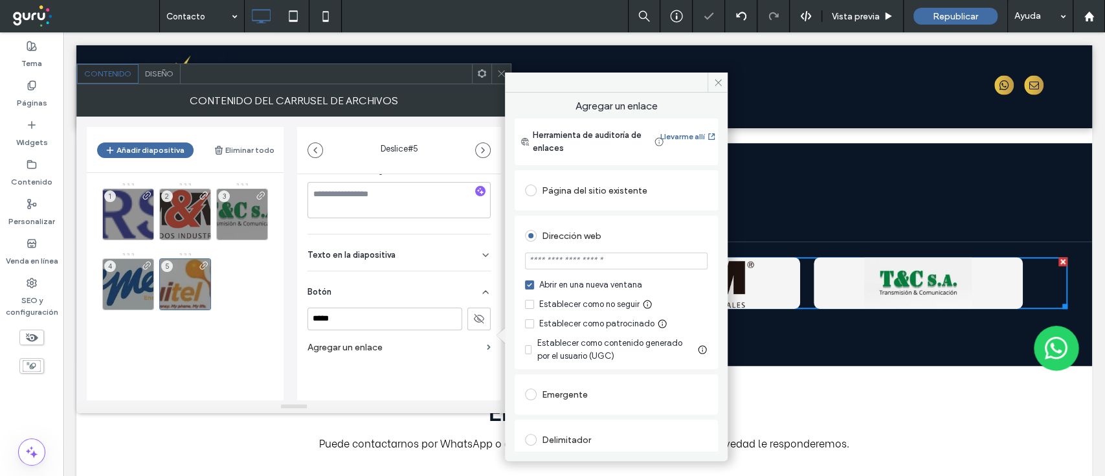
click at [596, 262] on input "url" at bounding box center [616, 260] width 183 height 17
paste input "**********"
type input "**********"
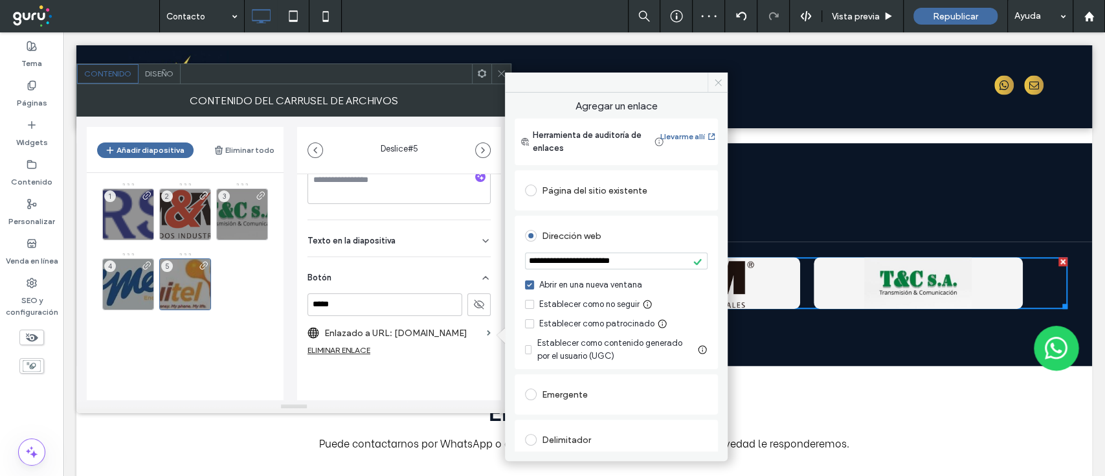
click at [720, 75] on span at bounding box center [718, 82] width 20 height 19
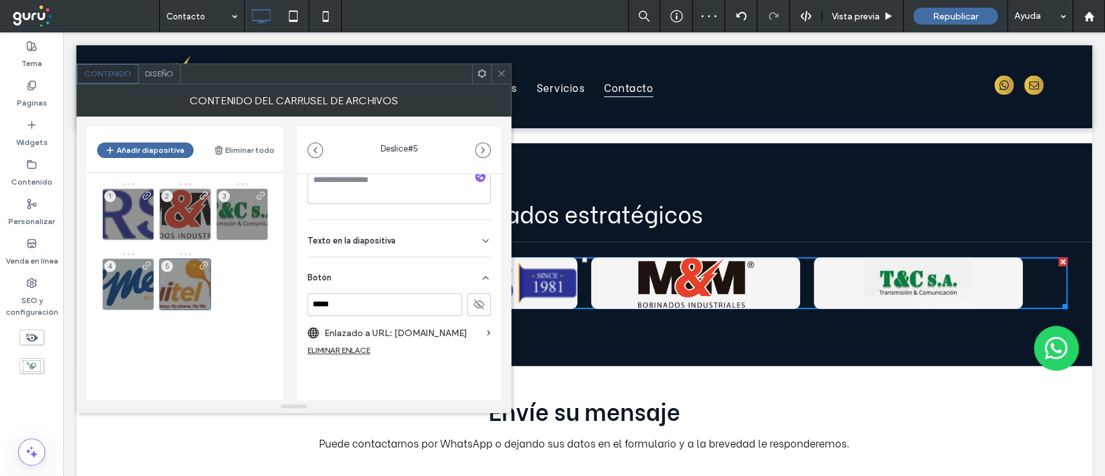
click at [502, 76] on icon at bounding box center [502, 74] width 10 height 10
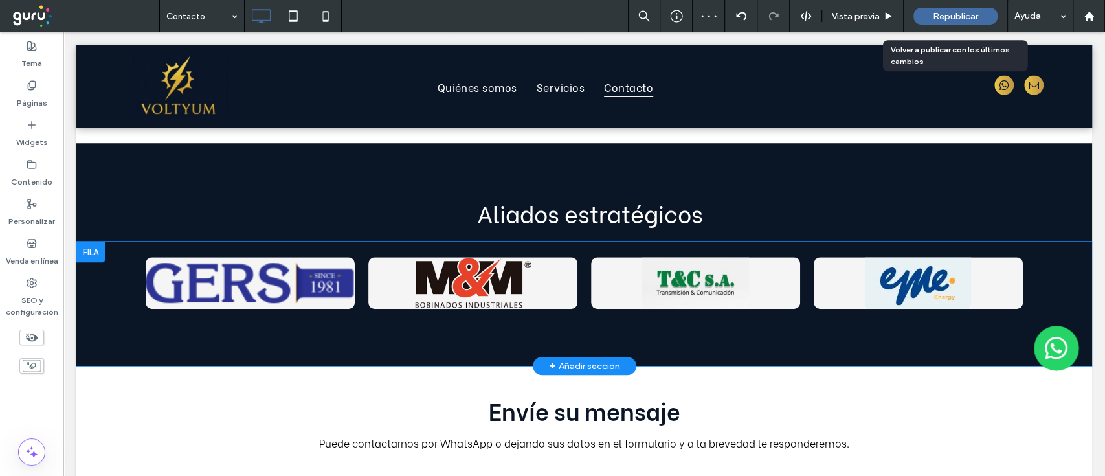
click at [943, 14] on span "Republicar" at bounding box center [955, 16] width 45 height 11
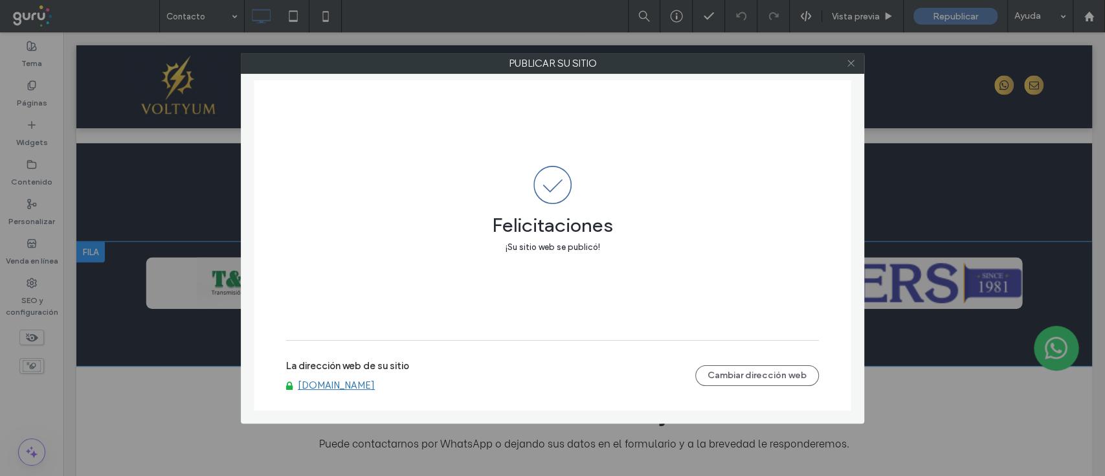
click at [853, 67] on icon at bounding box center [851, 63] width 10 height 10
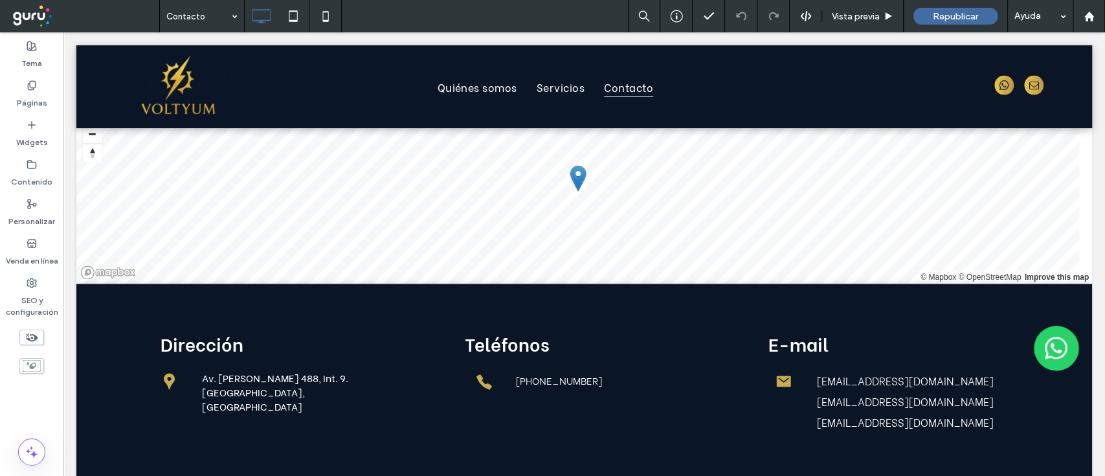
scroll to position [1403, 0]
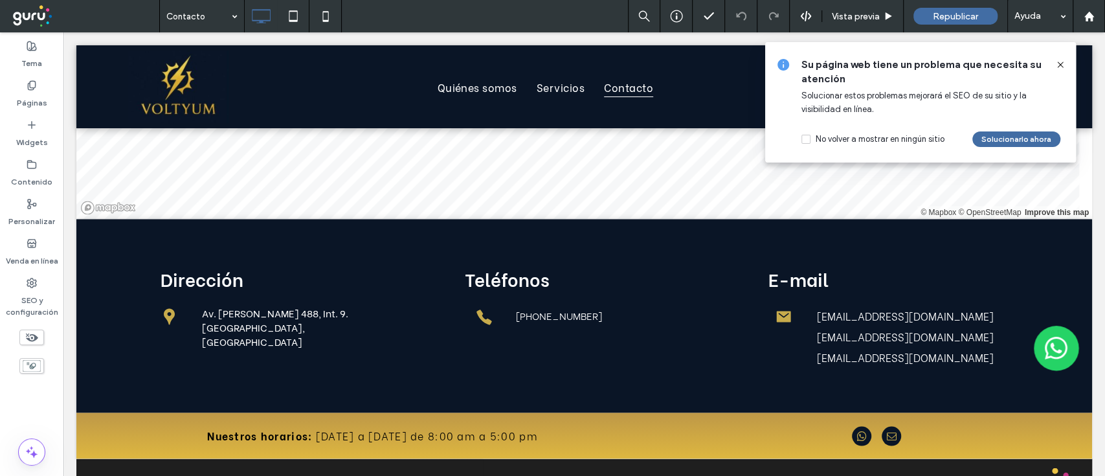
click at [1060, 65] on use at bounding box center [1060, 64] width 6 height 6
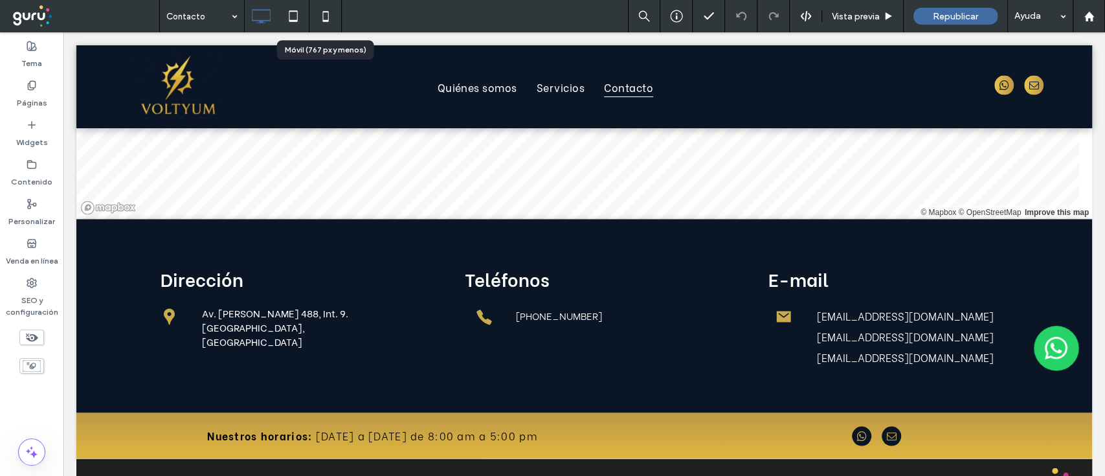
click at [322, 15] on use at bounding box center [325, 16] width 6 height 10
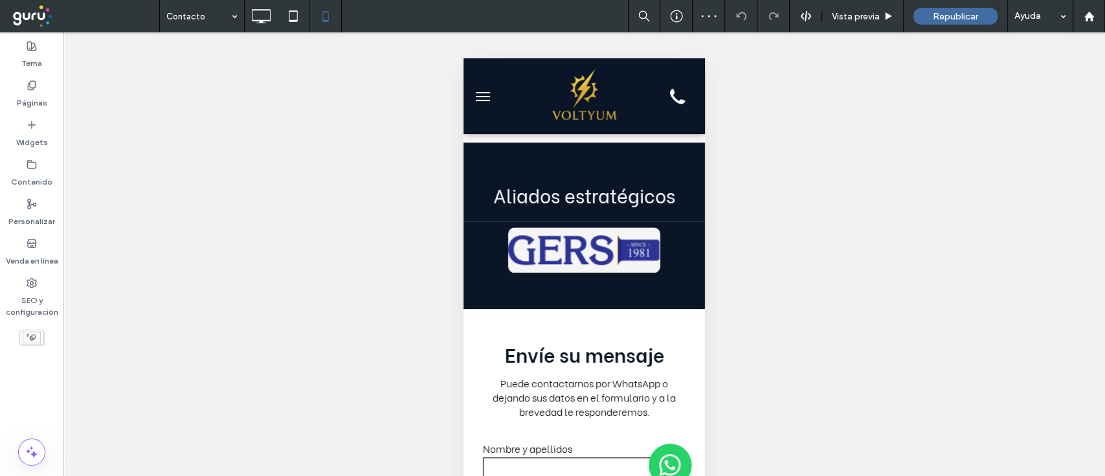
scroll to position [816, 0]
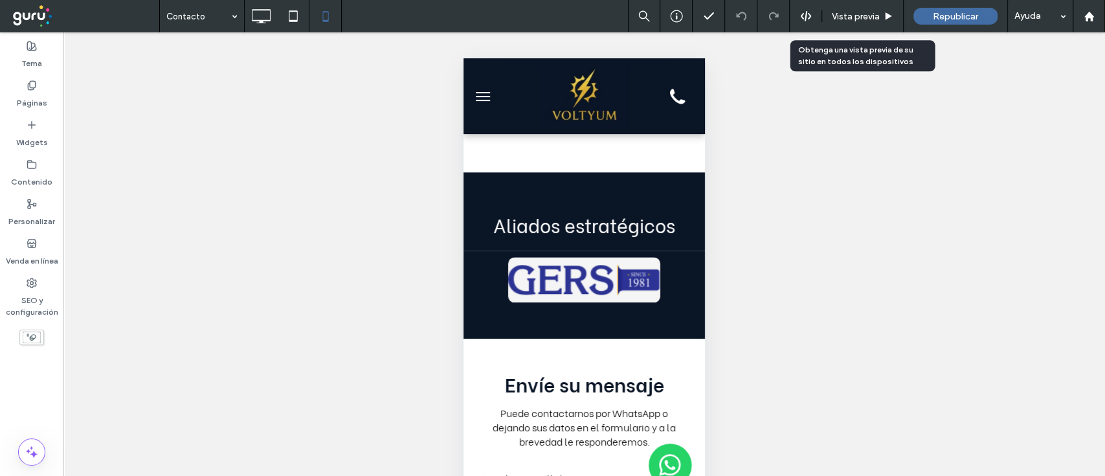
click at [851, 6] on div "Vista previa" at bounding box center [863, 16] width 82 height 32
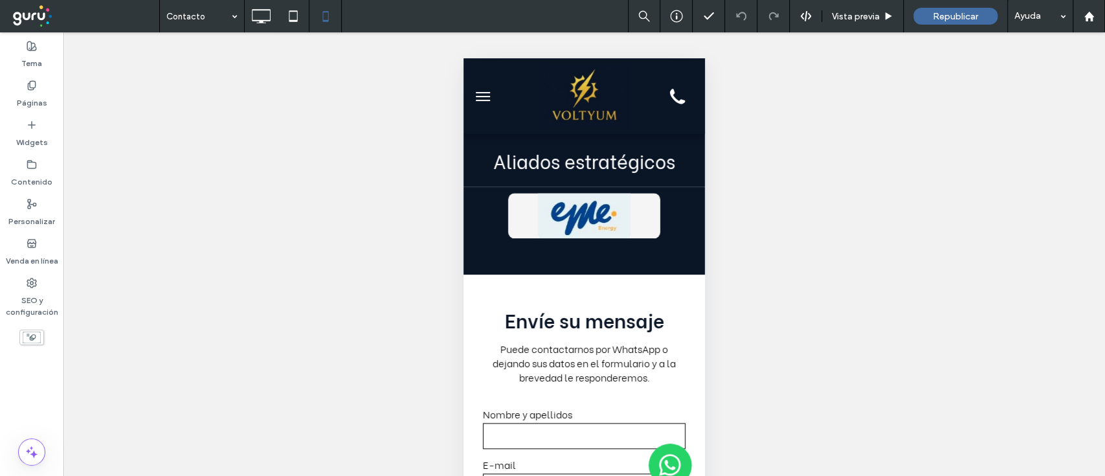
scroll to position [797, 0]
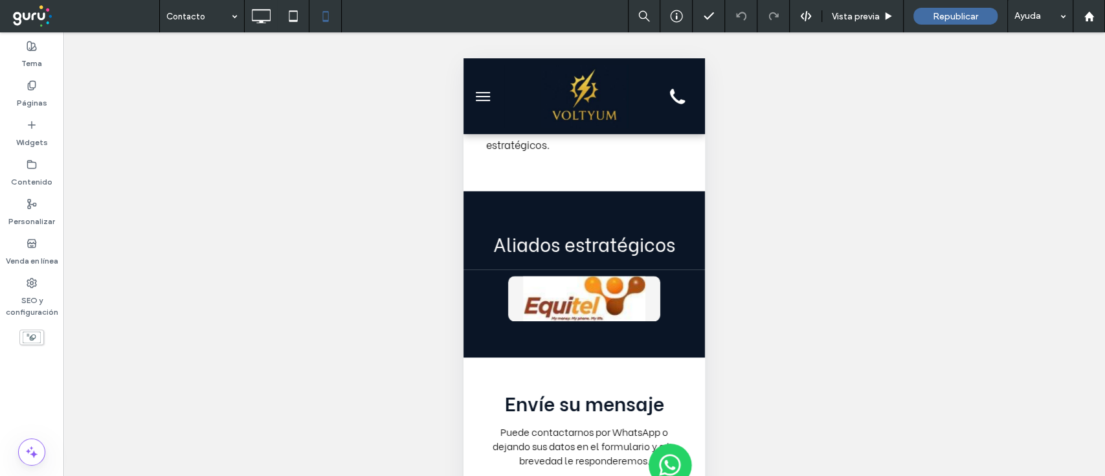
click at [698, 245] on div "Hacer visible? Sí Hacer visible? Sí Hacer visible? Sí Hacer visible? Sí Hacer v…" at bounding box center [584, 270] width 1042 height 476
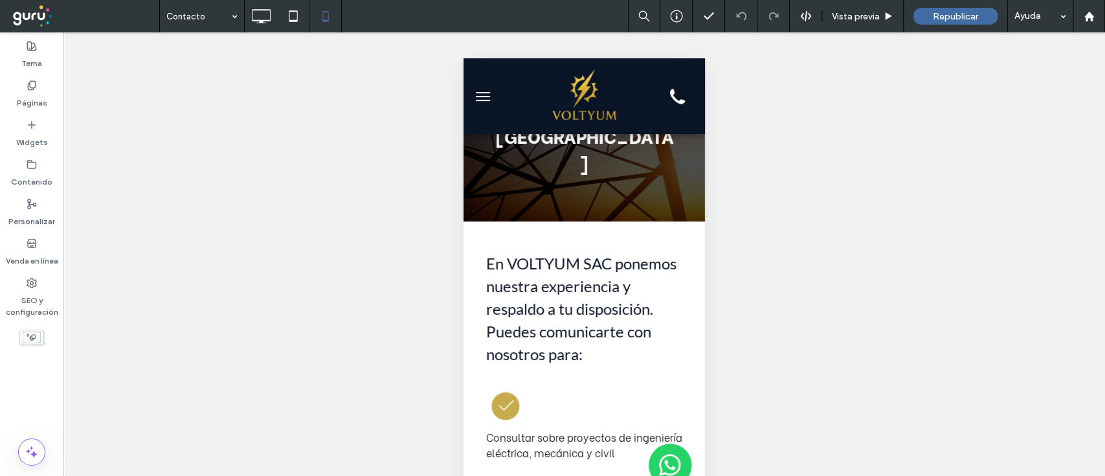
scroll to position [131, 0]
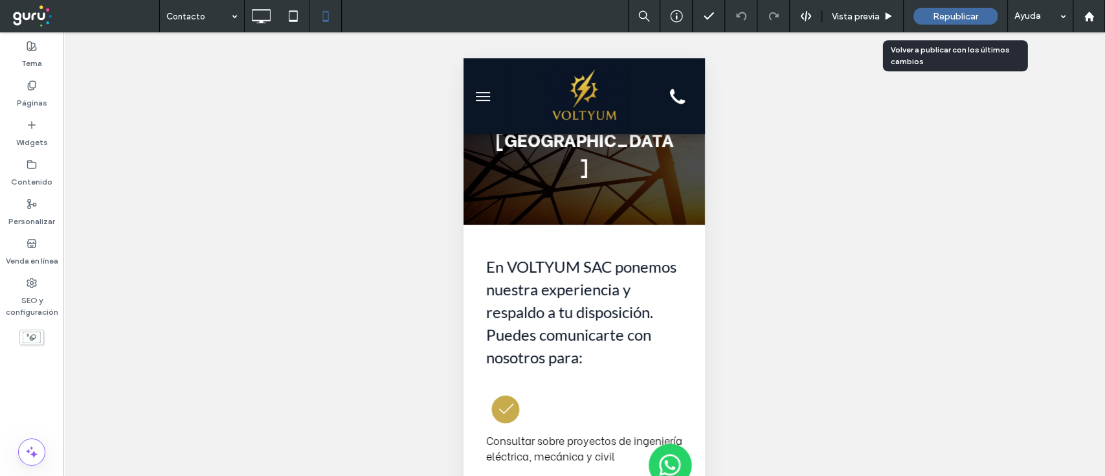
click at [957, 15] on span "Republicar" at bounding box center [955, 16] width 45 height 11
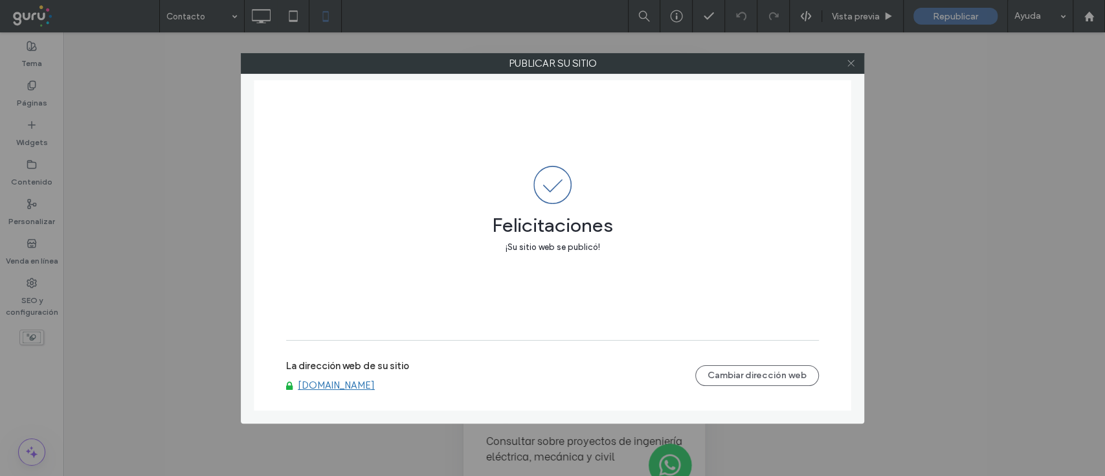
click at [853, 65] on icon at bounding box center [851, 63] width 10 height 10
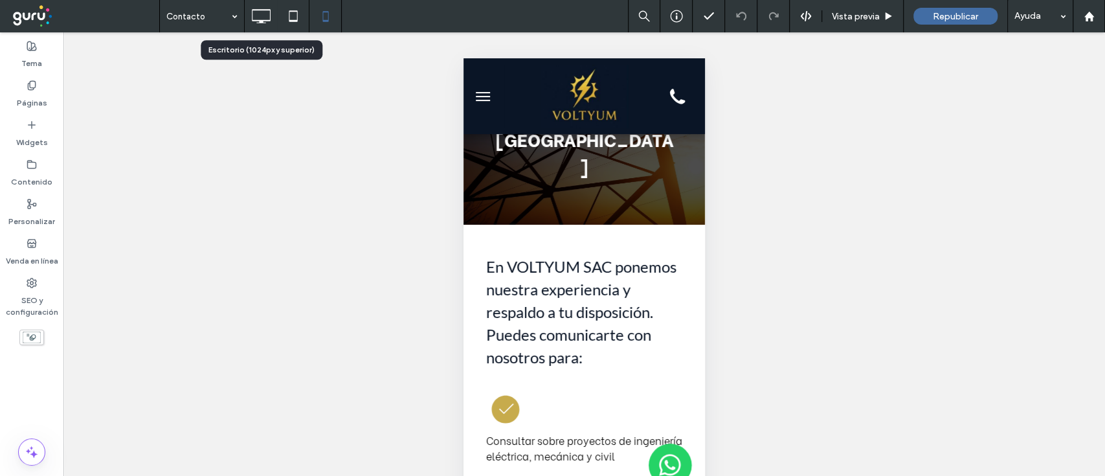
click at [262, 21] on use at bounding box center [261, 16] width 19 height 14
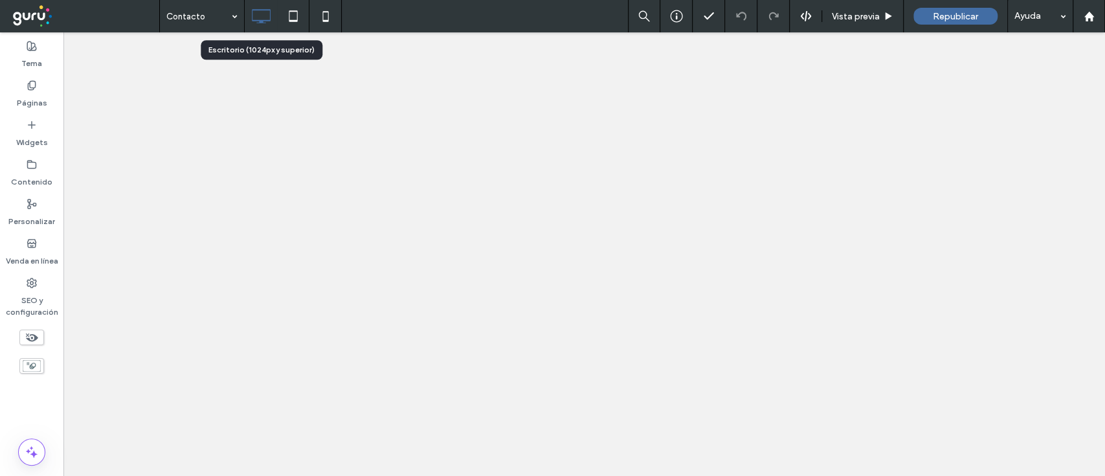
scroll to position [0, 0]
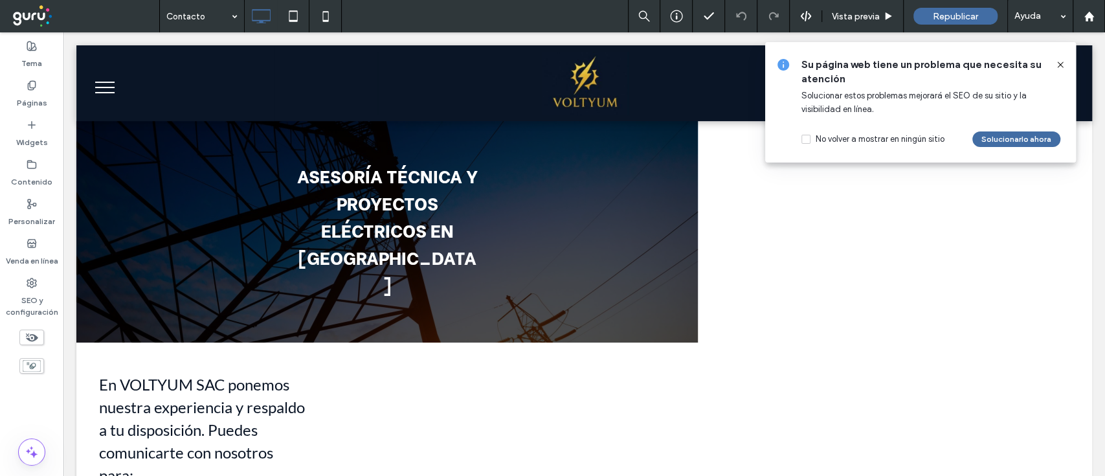
click at [1058, 64] on icon at bounding box center [1060, 65] width 10 height 10
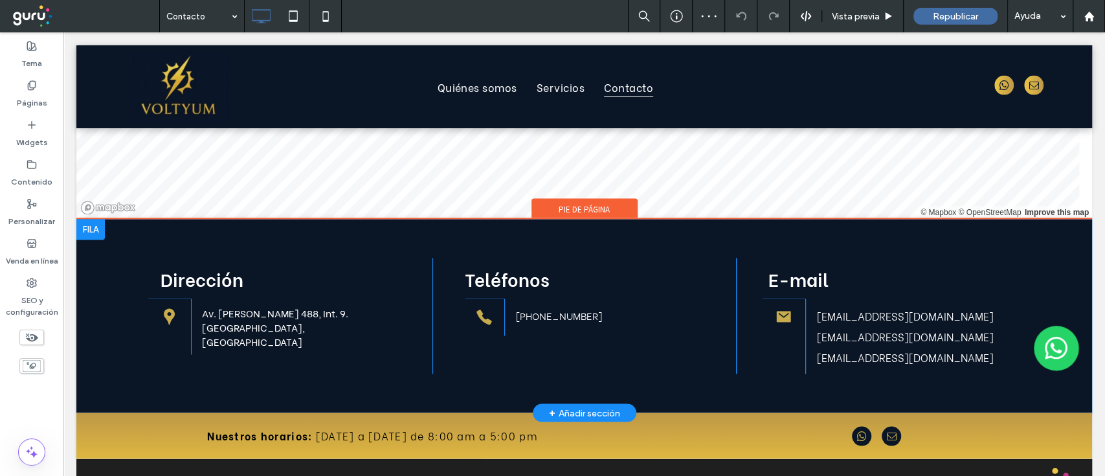
scroll to position [1403, 0]
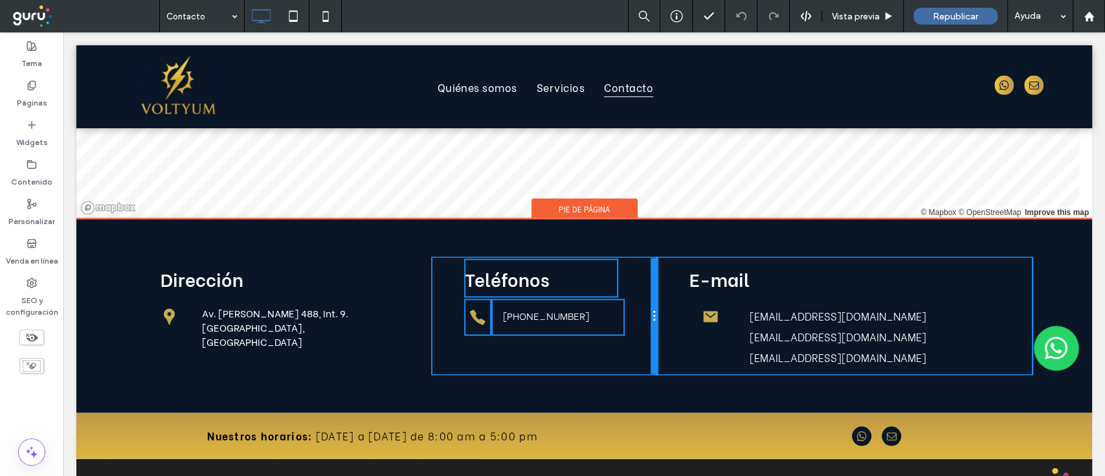
drag, startPoint x: 722, startPoint y: 256, endPoint x: 671, endPoint y: 254, distance: 51.2
click at [671, 258] on div "Dirección Click To Paste Click To Paste Av. Javier Prado Este 488, Int. 9. Lima…" at bounding box center [584, 316] width 912 height 116
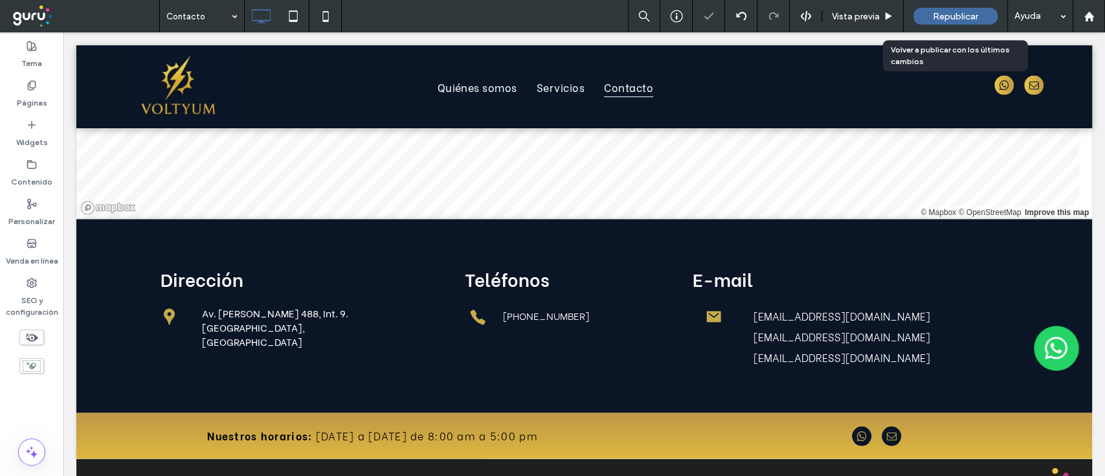
click at [968, 18] on span "Republicar" at bounding box center [955, 16] width 45 height 11
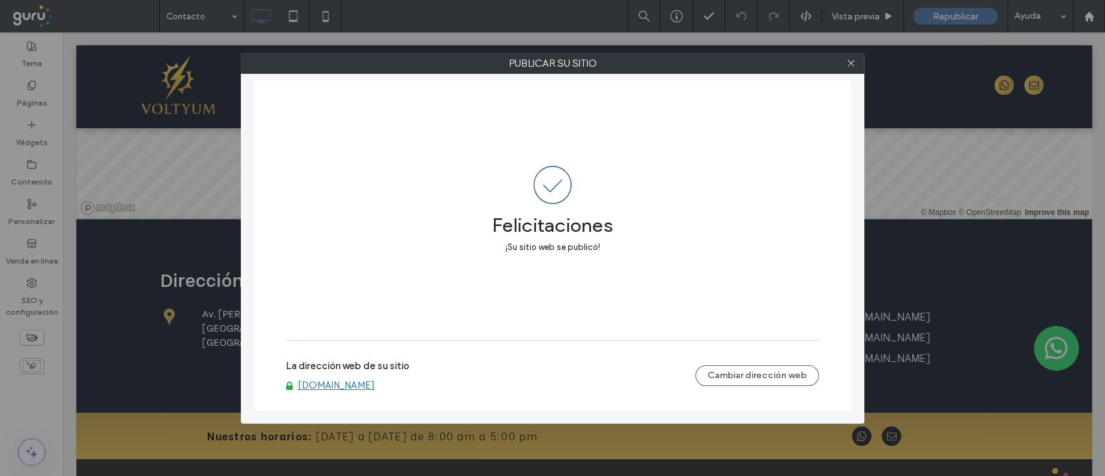
scroll to position [1403, 0]
click at [855, 68] on div at bounding box center [850, 63] width 19 height 19
click at [853, 65] on use at bounding box center [850, 63] width 6 height 6
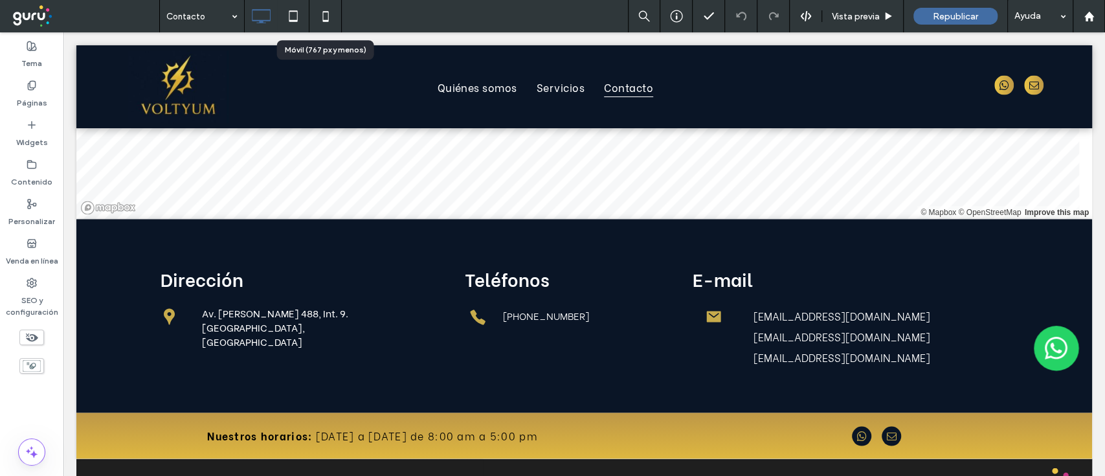
click at [320, 21] on icon at bounding box center [326, 16] width 26 height 26
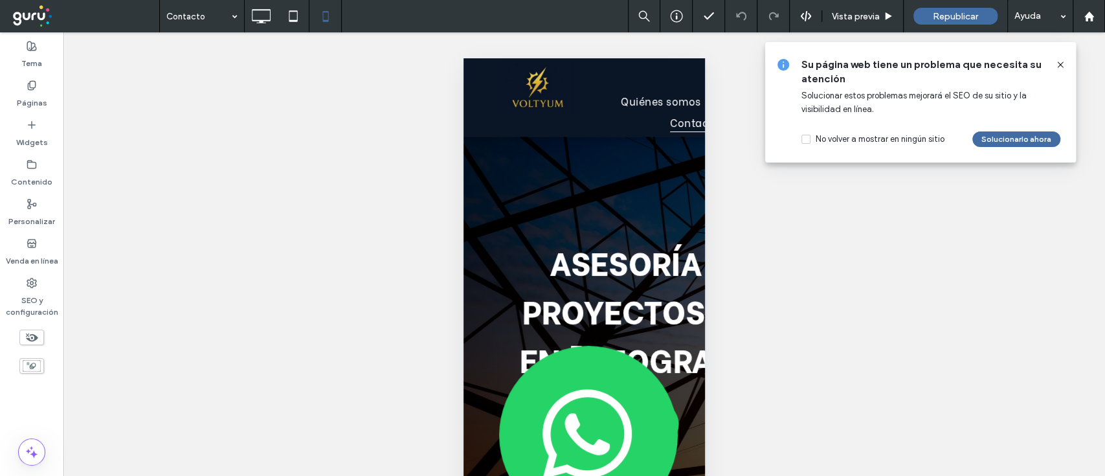
click at [1060, 65] on use at bounding box center [1060, 64] width 6 height 6
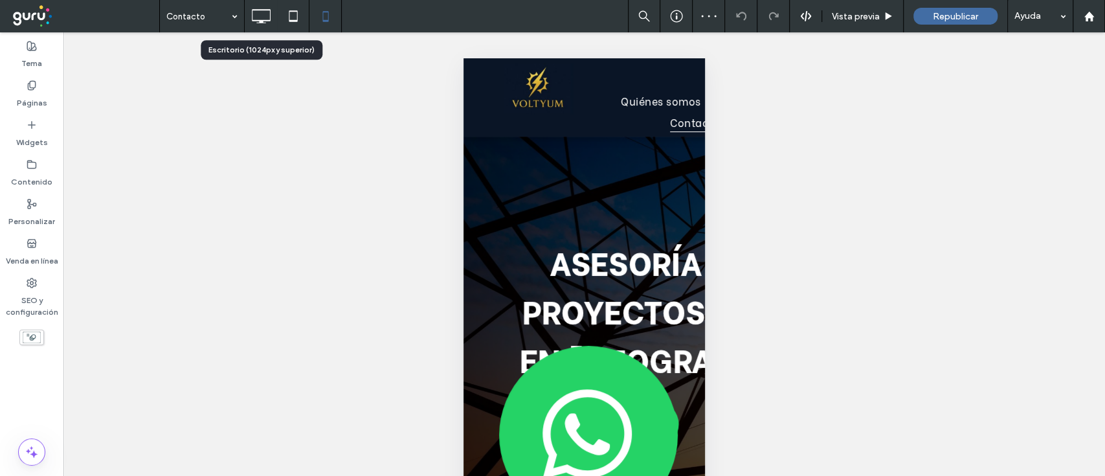
click at [265, 19] on use at bounding box center [261, 16] width 19 height 14
